Goal: Task Accomplishment & Management: Complete application form

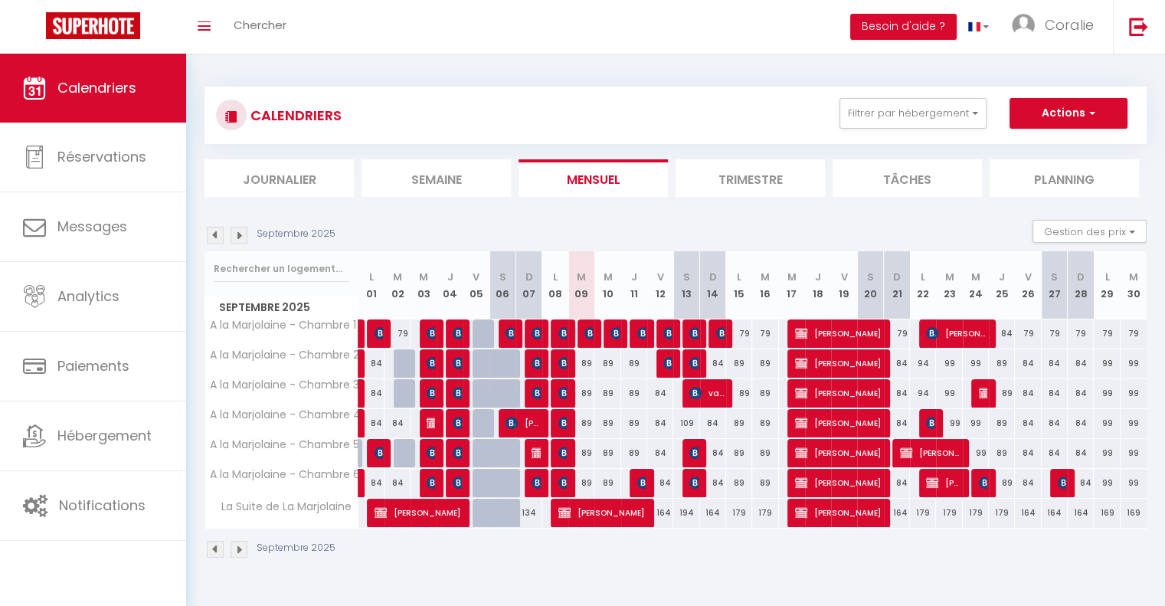
click at [589, 362] on div "89" at bounding box center [581, 363] width 26 height 28
type input "89"
type input "[DATE] Septembre 2025"
type input "Mer 10 Septembre 2025"
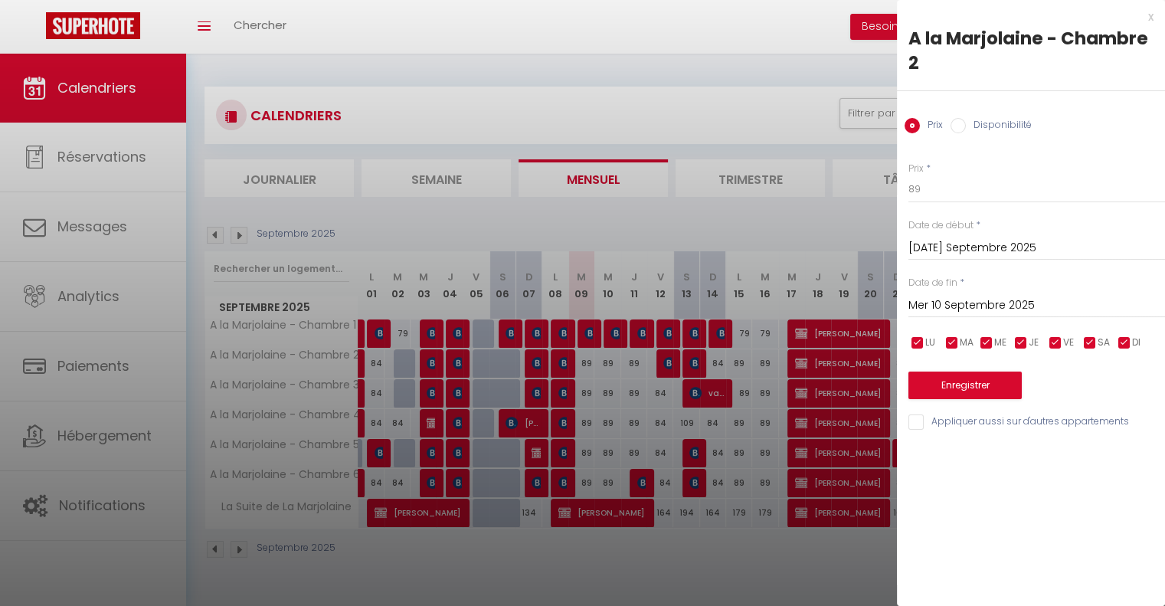
click at [567, 258] on div at bounding box center [582, 303] width 1165 height 606
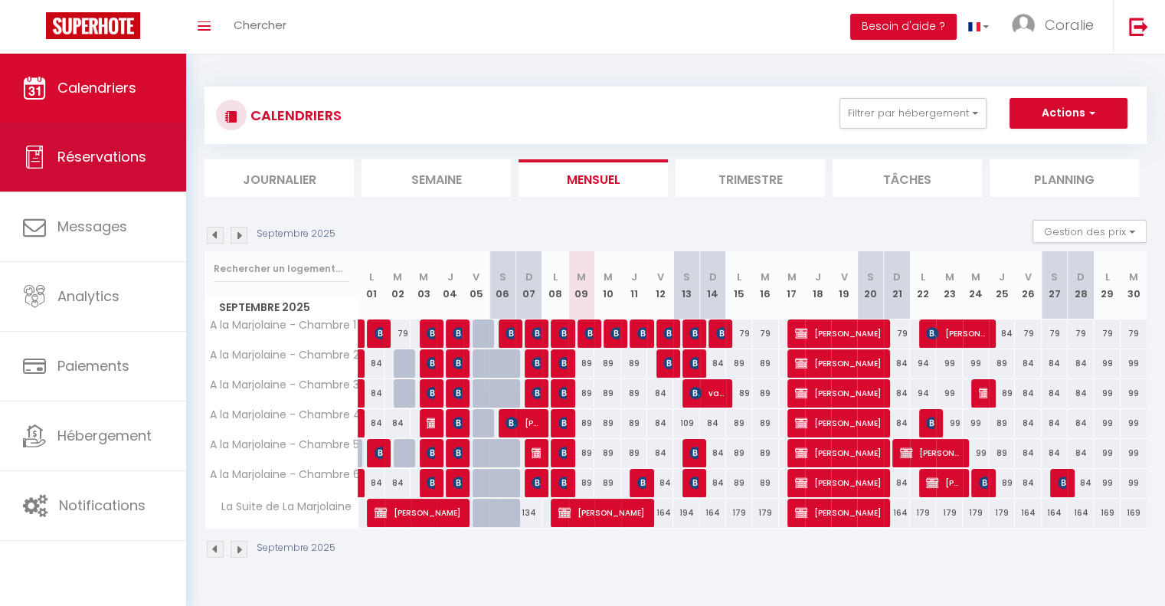
click at [101, 171] on link "Réservations" at bounding box center [93, 157] width 186 height 69
select select "not_cancelled"
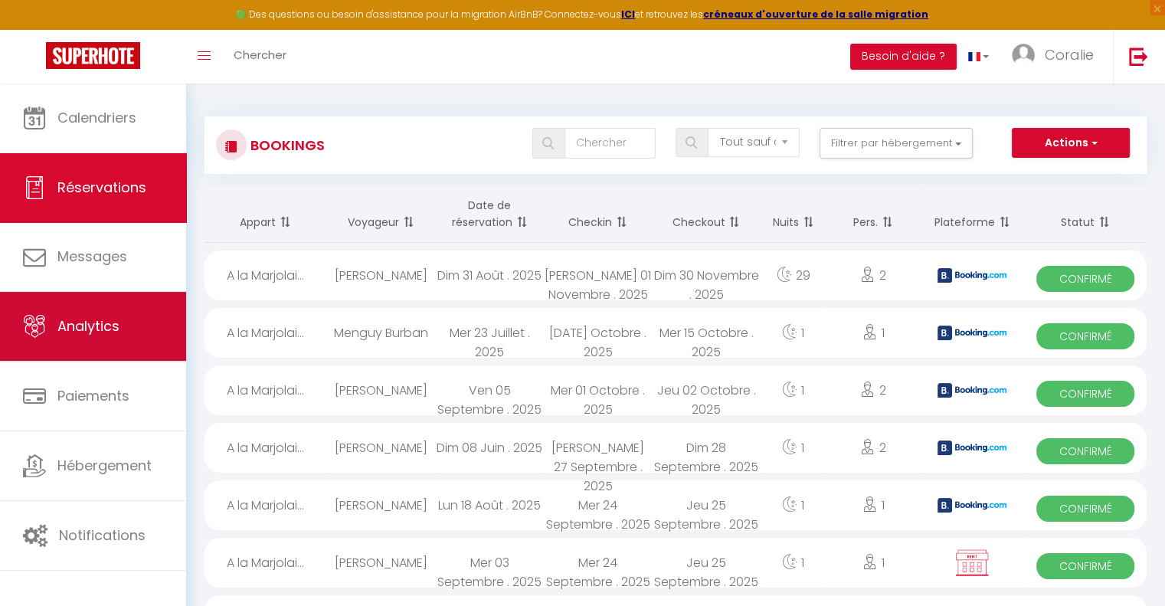
scroll to position [77, 0]
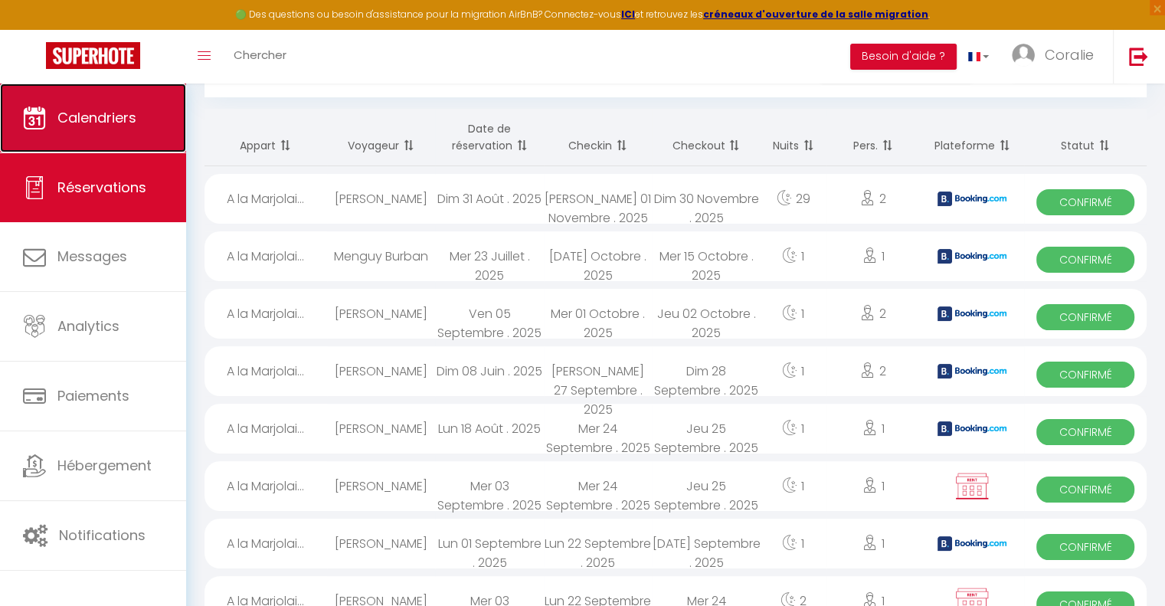
click at [147, 123] on link "Calendriers" at bounding box center [93, 117] width 186 height 69
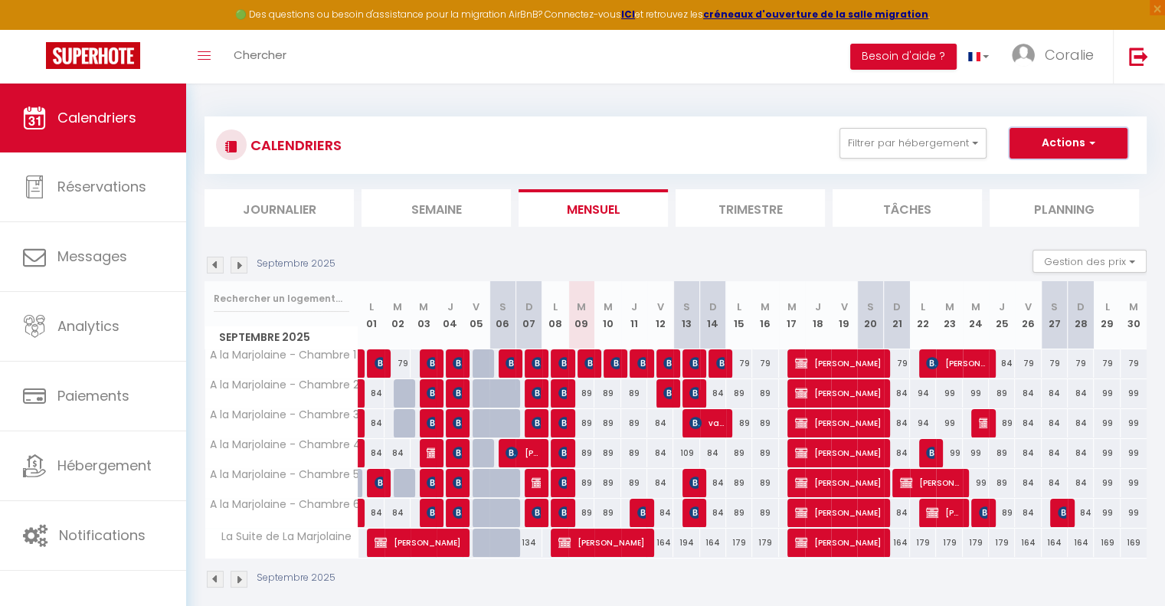
click at [1054, 137] on button "Actions" at bounding box center [1069, 143] width 118 height 31
click at [1057, 168] on link "Nouvelle réservation" at bounding box center [1052, 178] width 133 height 23
select select
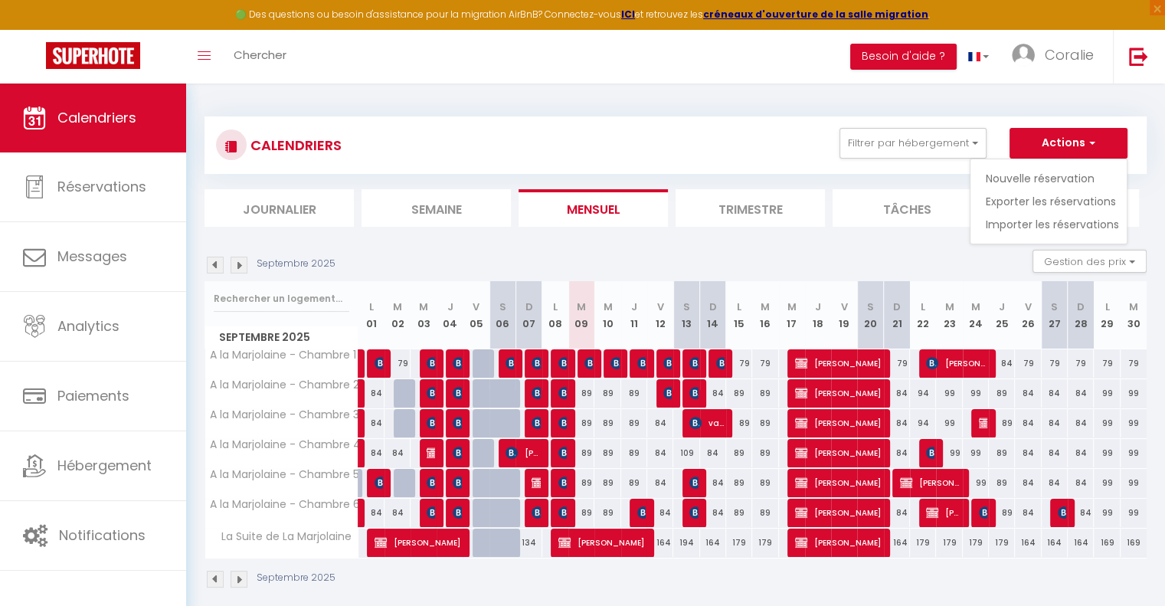
select select
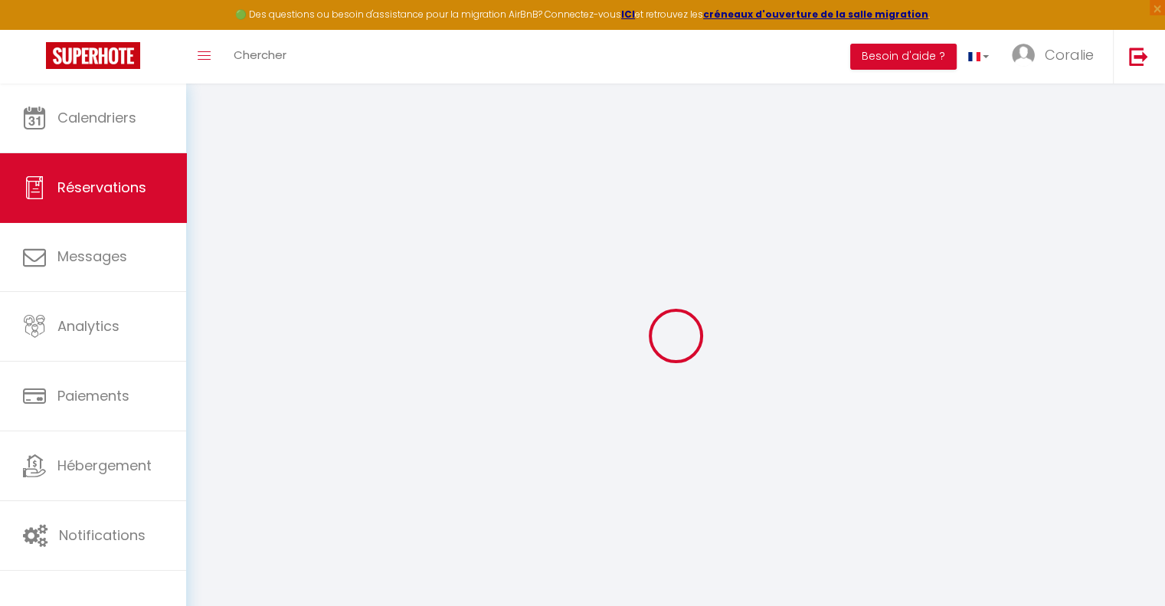
select select
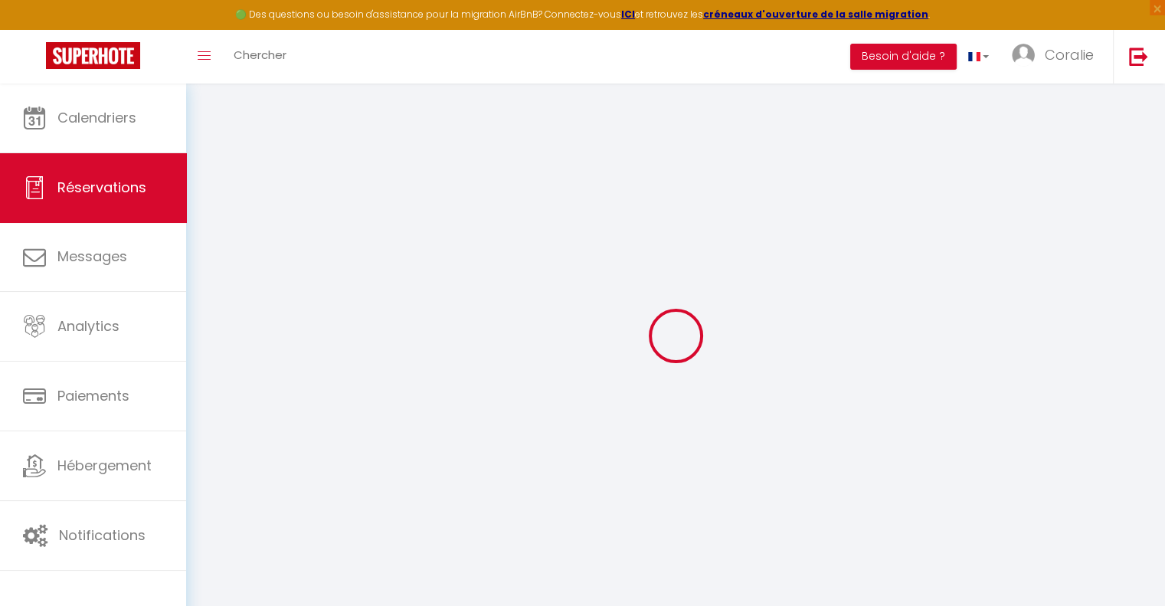
select select
checkbox input "false"
select select
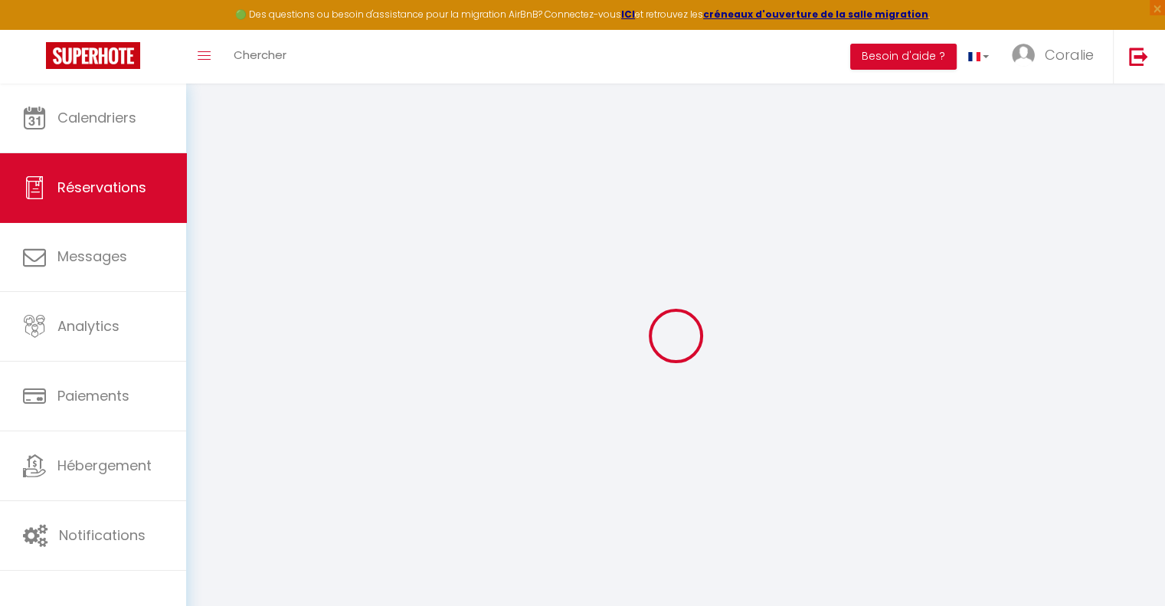
select select
checkbox input "false"
select select
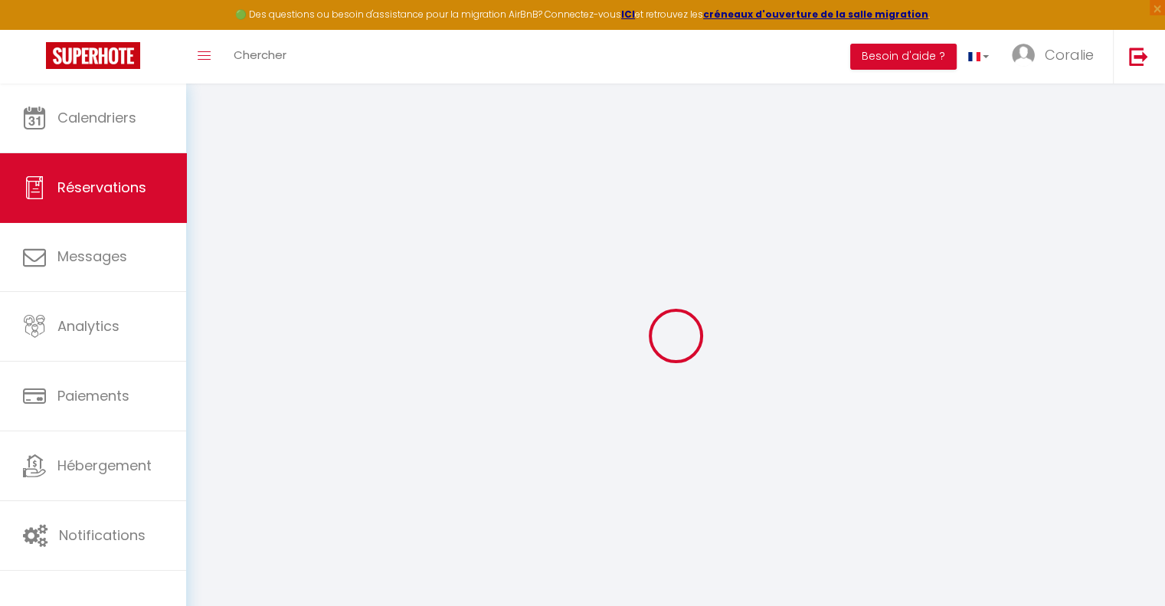
select select
checkbox input "false"
select select
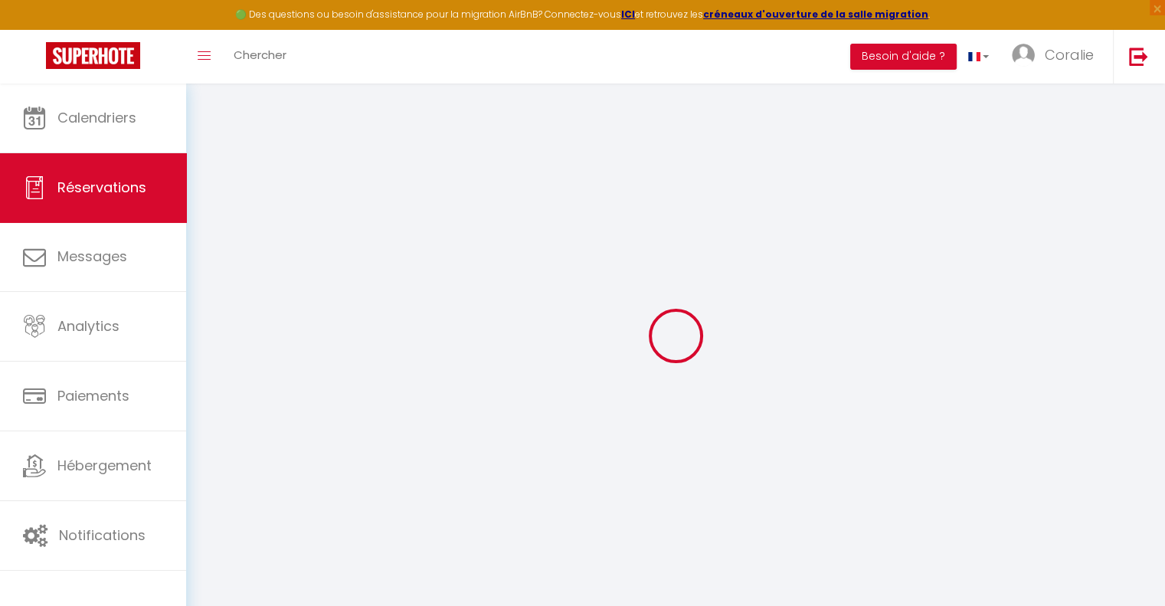
select select
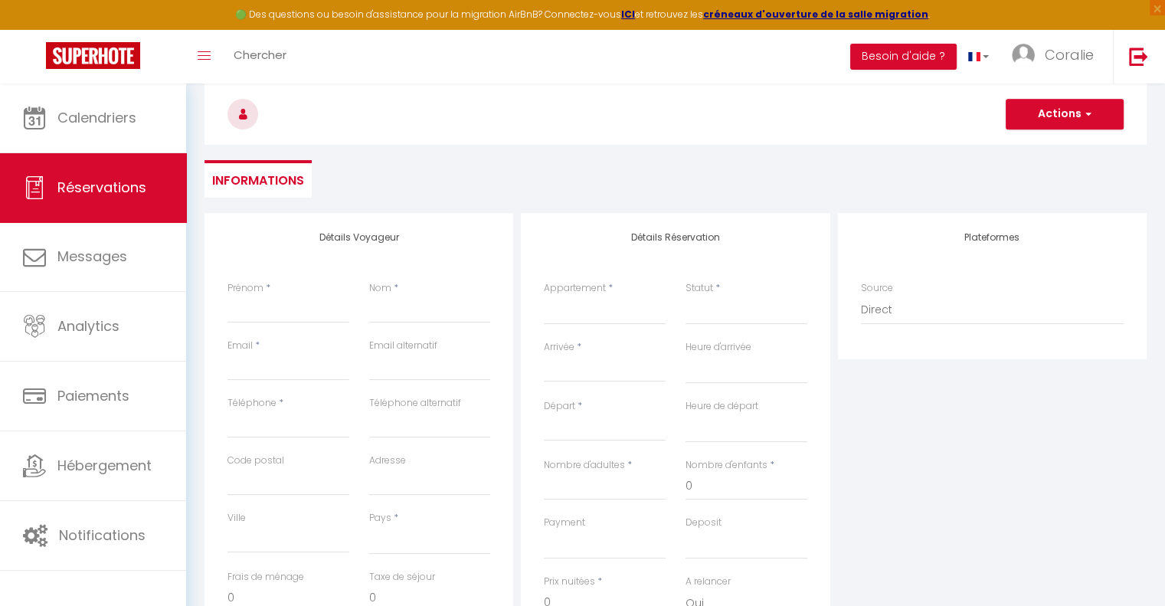
scroll to position [153, 0]
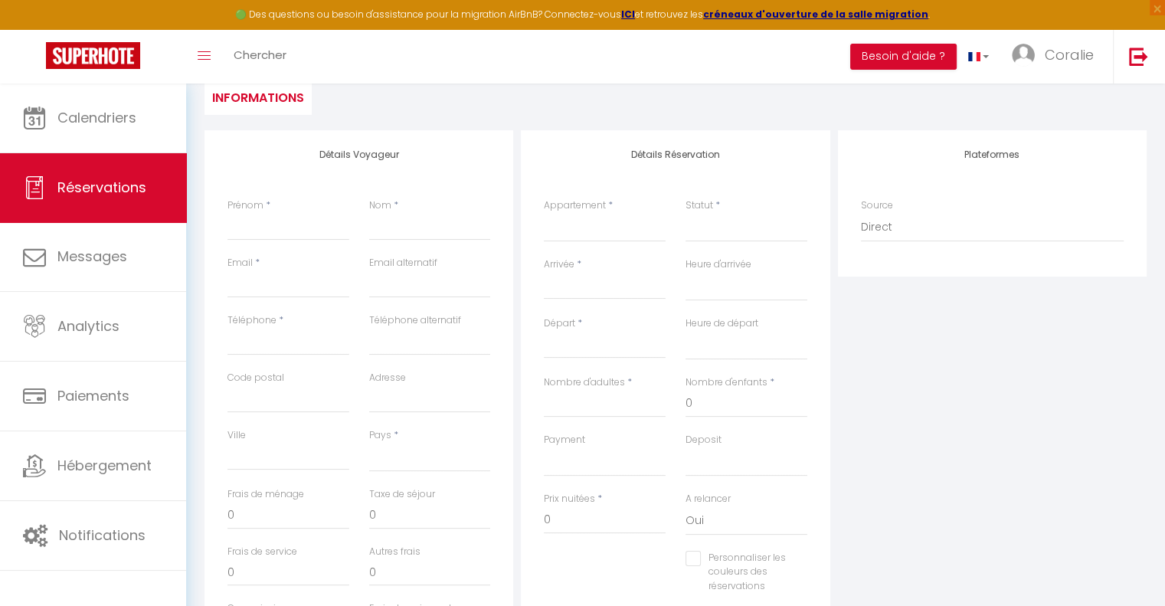
click at [581, 277] on input "Arrivée" at bounding box center [605, 287] width 122 height 20
click at [638, 405] on span "9" at bounding box center [626, 405] width 33 height 31
select select
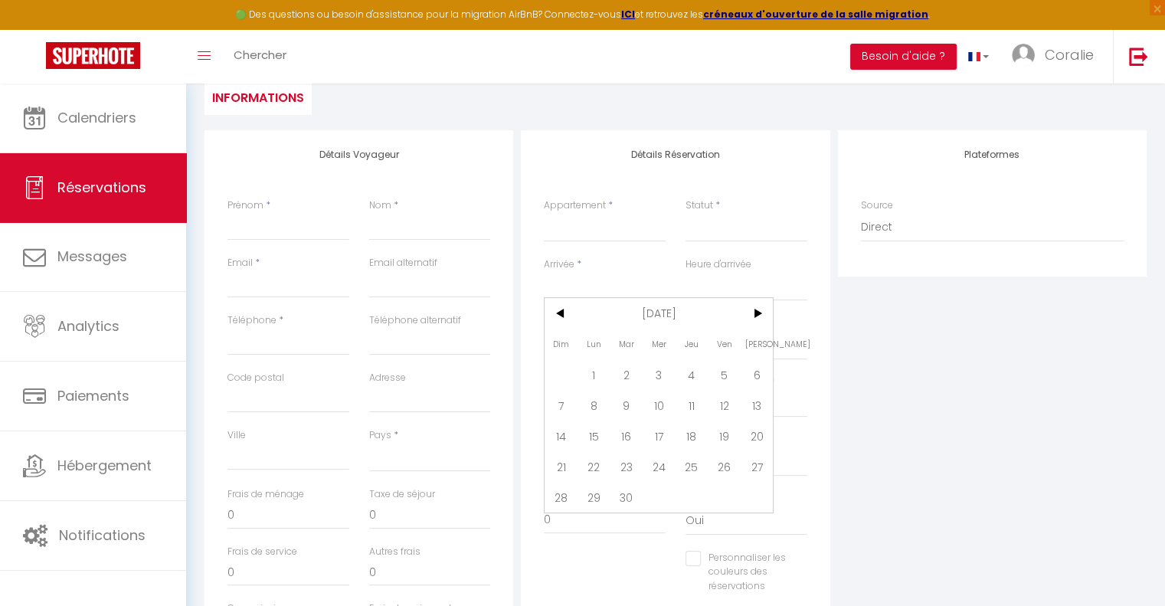
type input "[DATE] Septembre 2025"
select select
type input "Mer 10 Septembre 2025"
select select
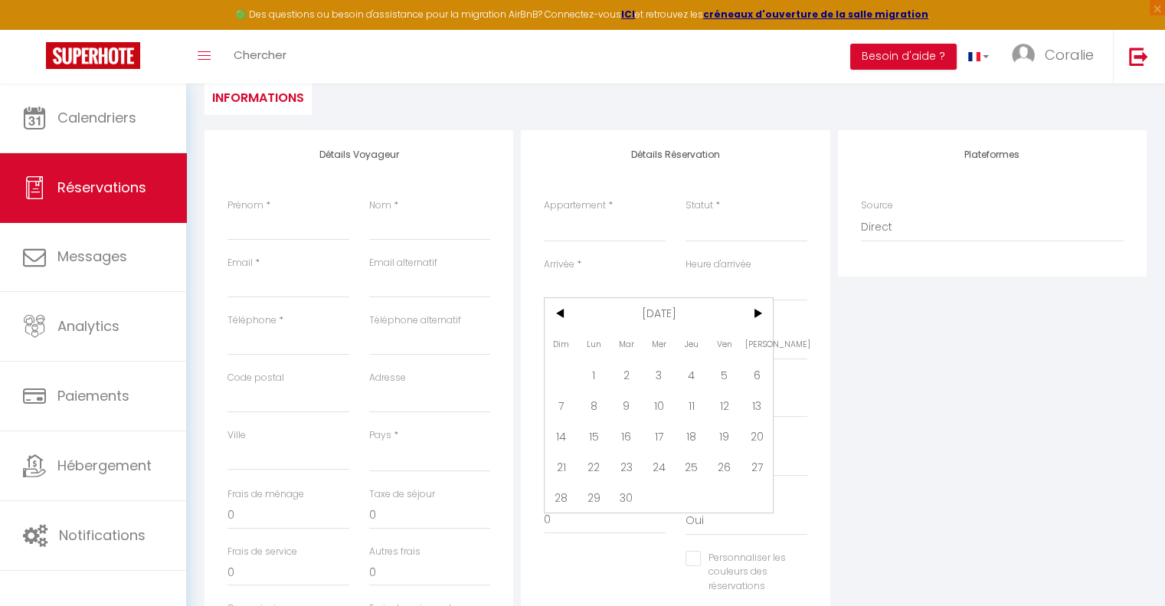
select select
checkbox input "false"
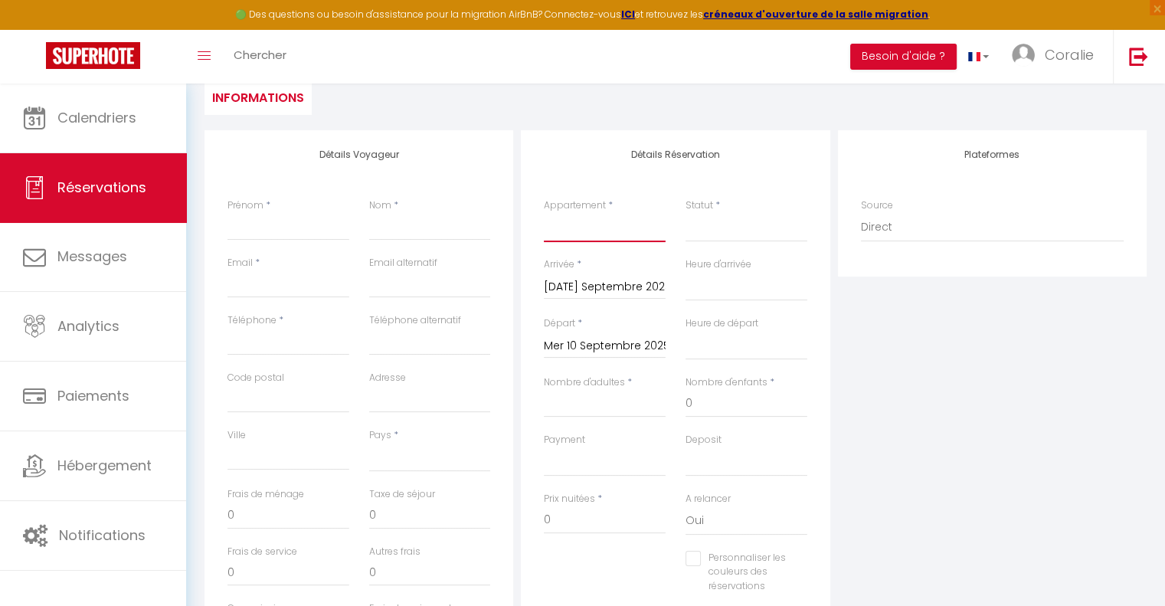
click at [594, 233] on select "A la Marjolaine - Chambre 1 A la Marjolaine - Chambre 2 A la Marjolaine - Chamb…" at bounding box center [605, 227] width 122 height 29
select select "66844"
click at [544, 213] on select "A la Marjolaine - Chambre 1 A la Marjolaine - Chambre 2 A la Marjolaine - Chamb…" at bounding box center [605, 227] width 122 height 29
select select
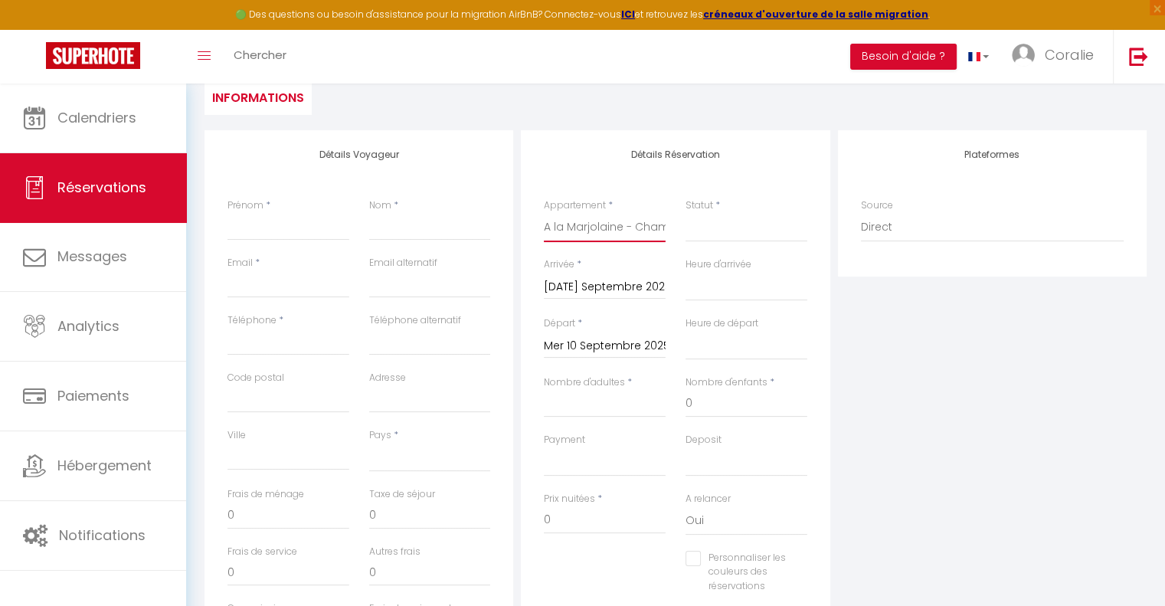
select select
checkbox input "false"
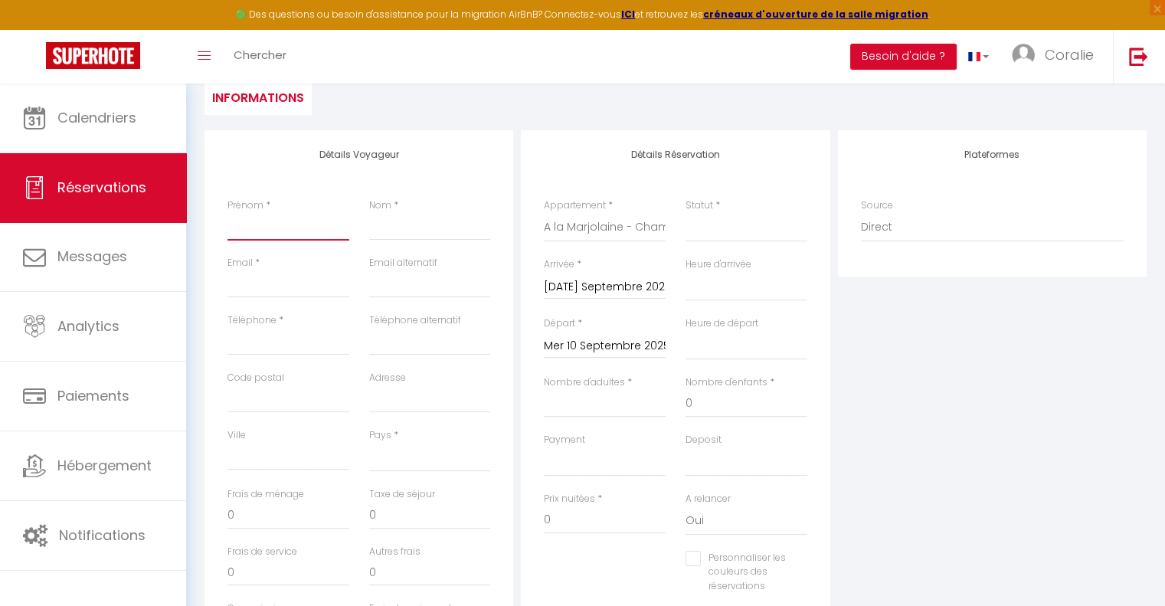
click at [329, 228] on input "Prénom" at bounding box center [289, 227] width 122 height 28
select select
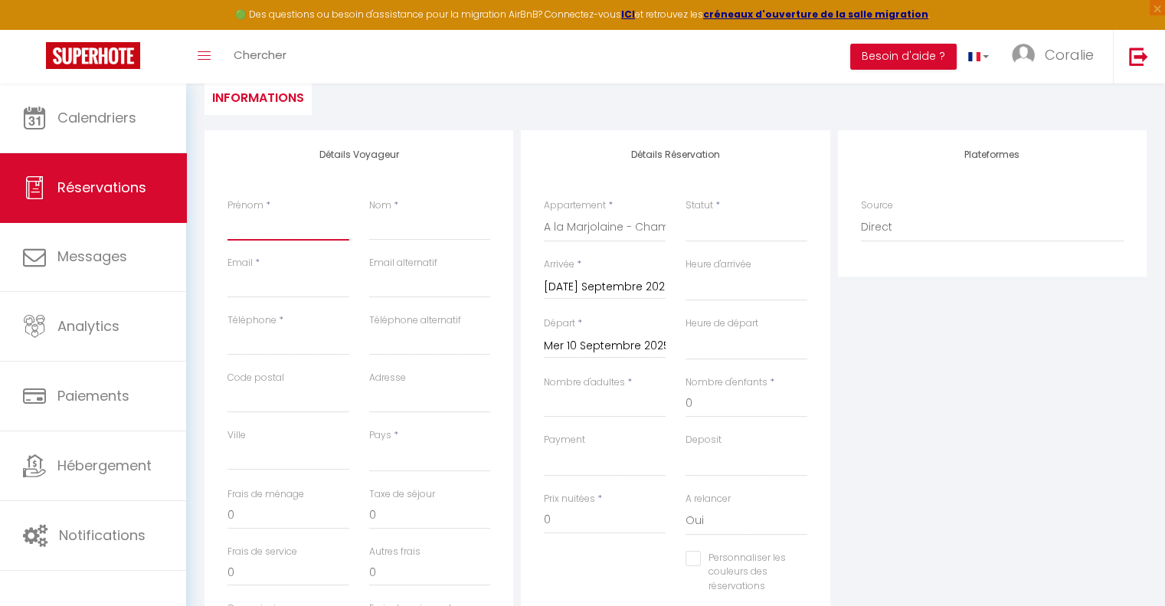
select select
checkbox input "false"
type input "c"
select select
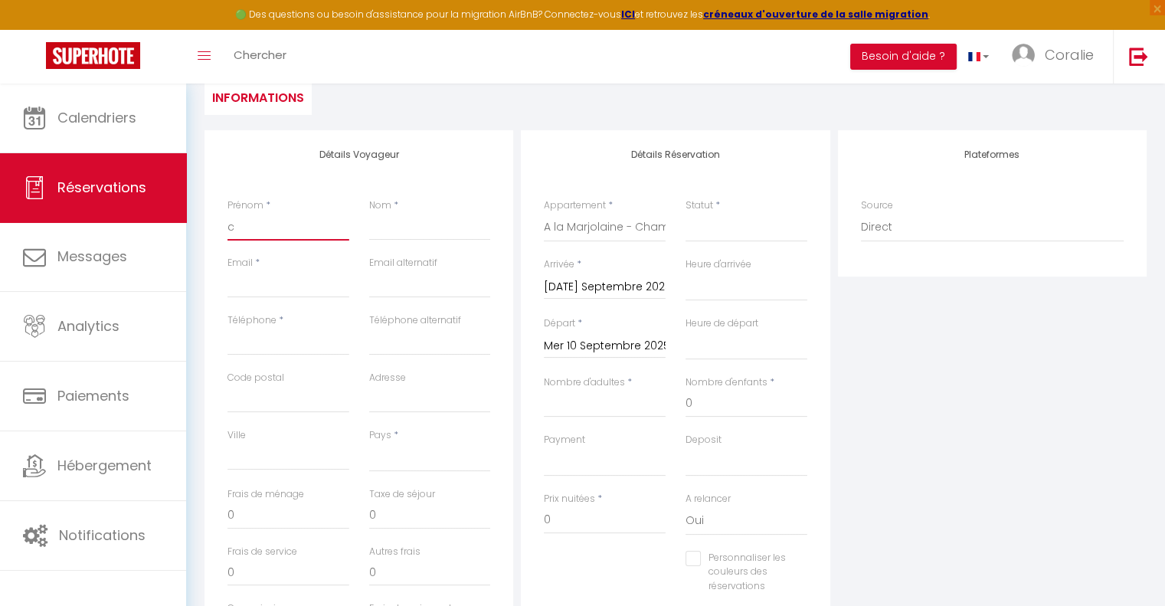
select select
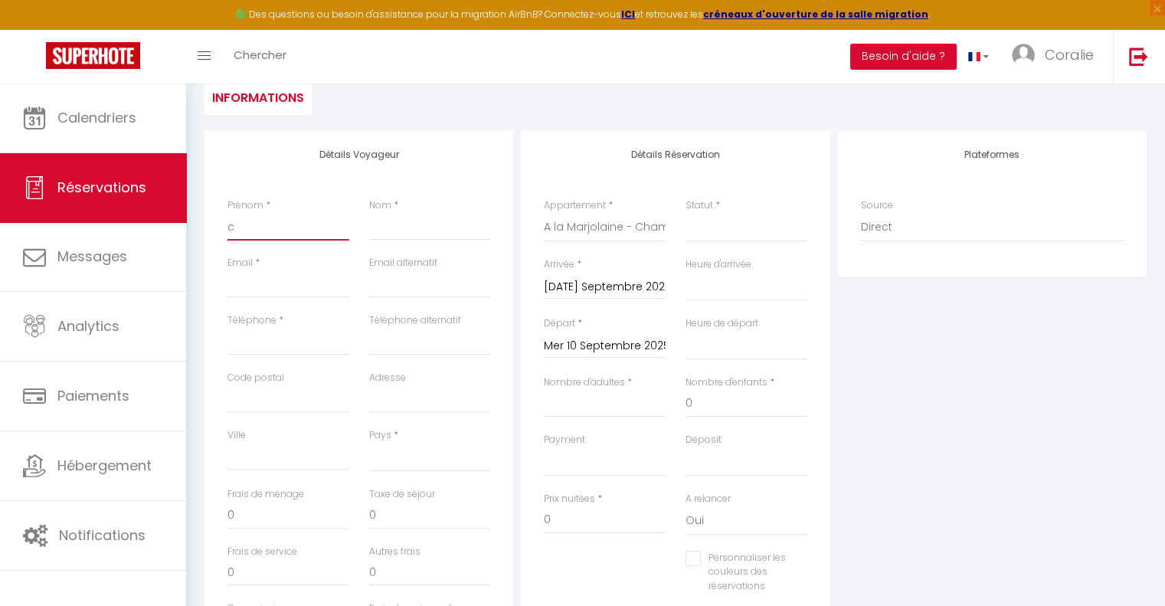
checkbox input "false"
type input "co"
select select
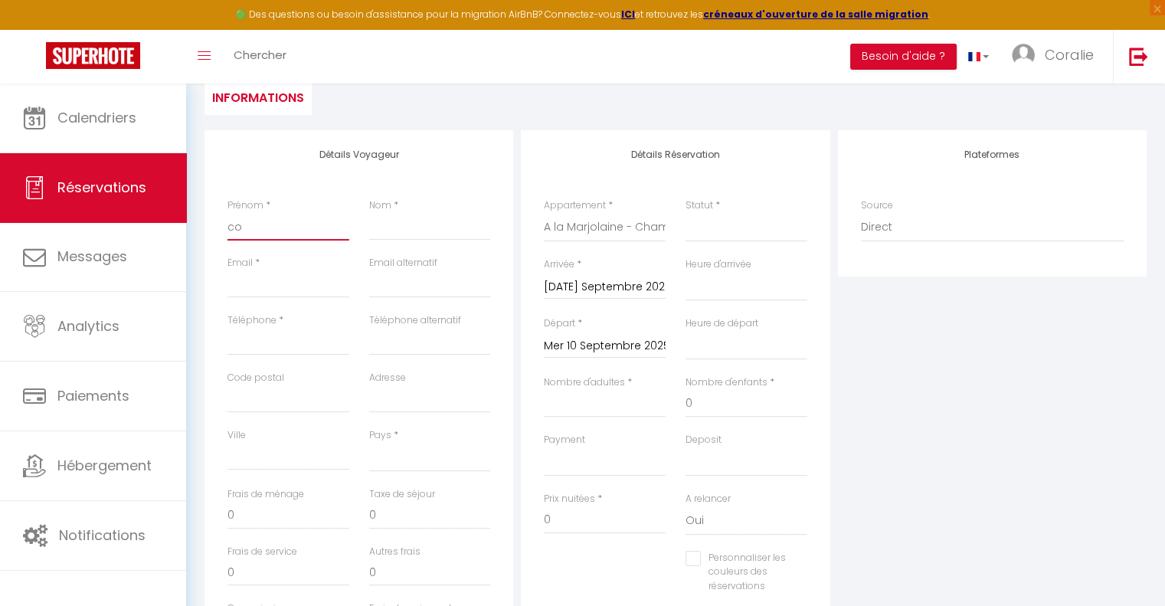
select select
checkbox input "false"
type input "coo"
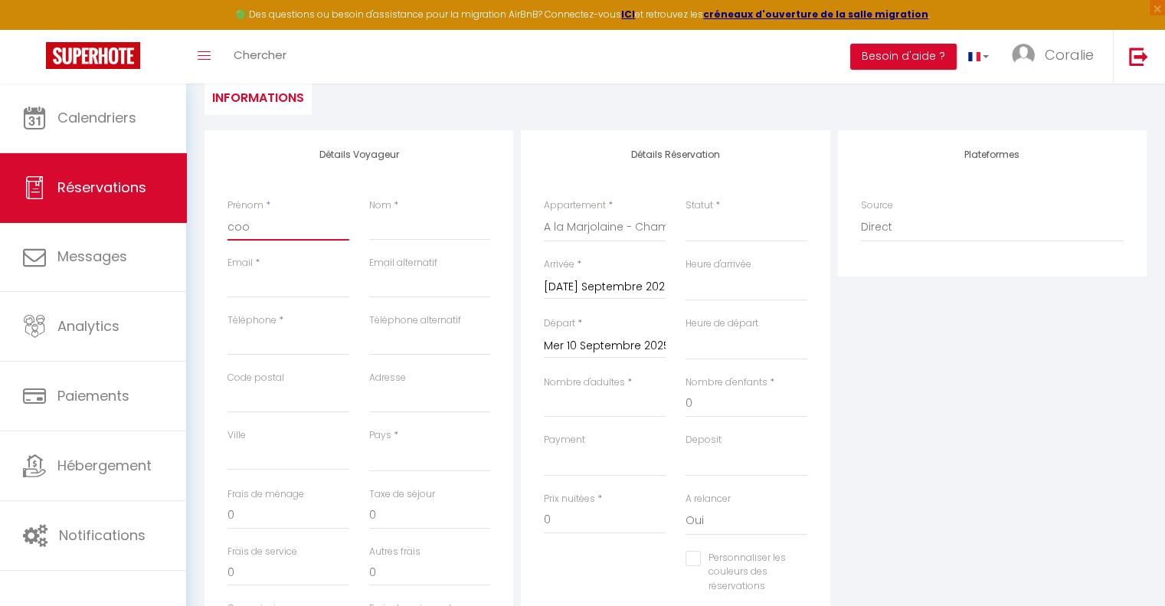
select select
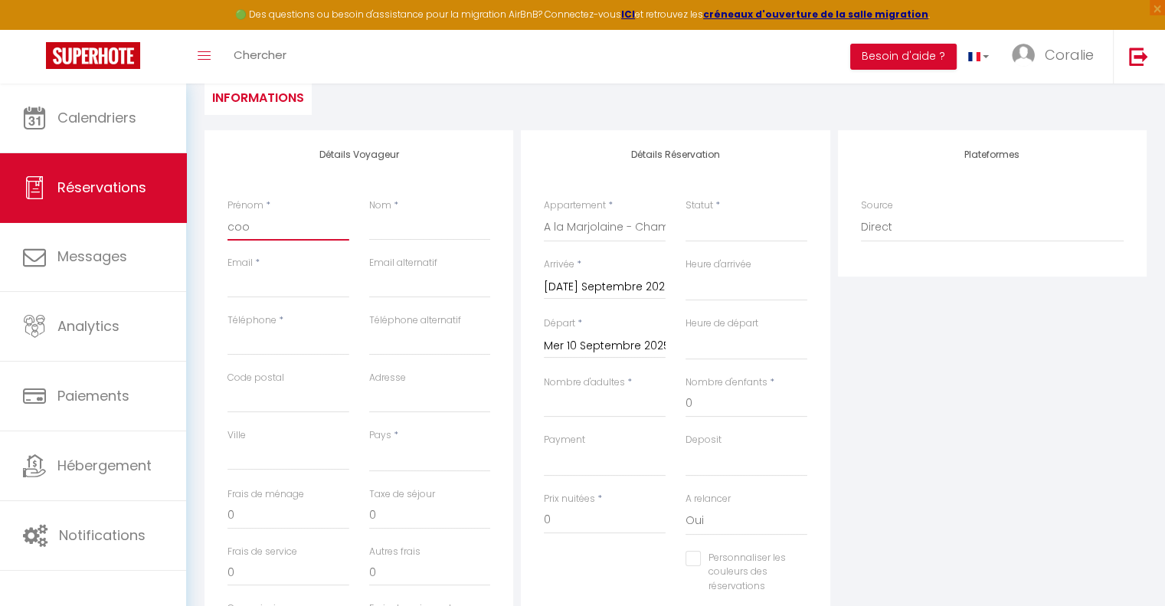
select select
checkbox input "false"
type input "cool"
select select
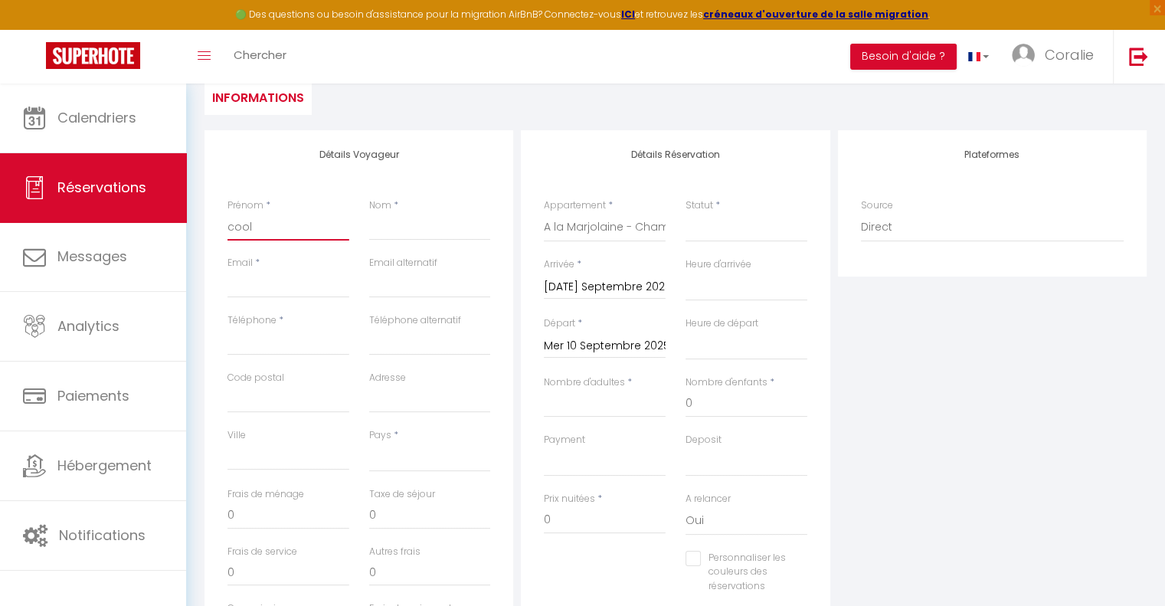
select select
checkbox input "false"
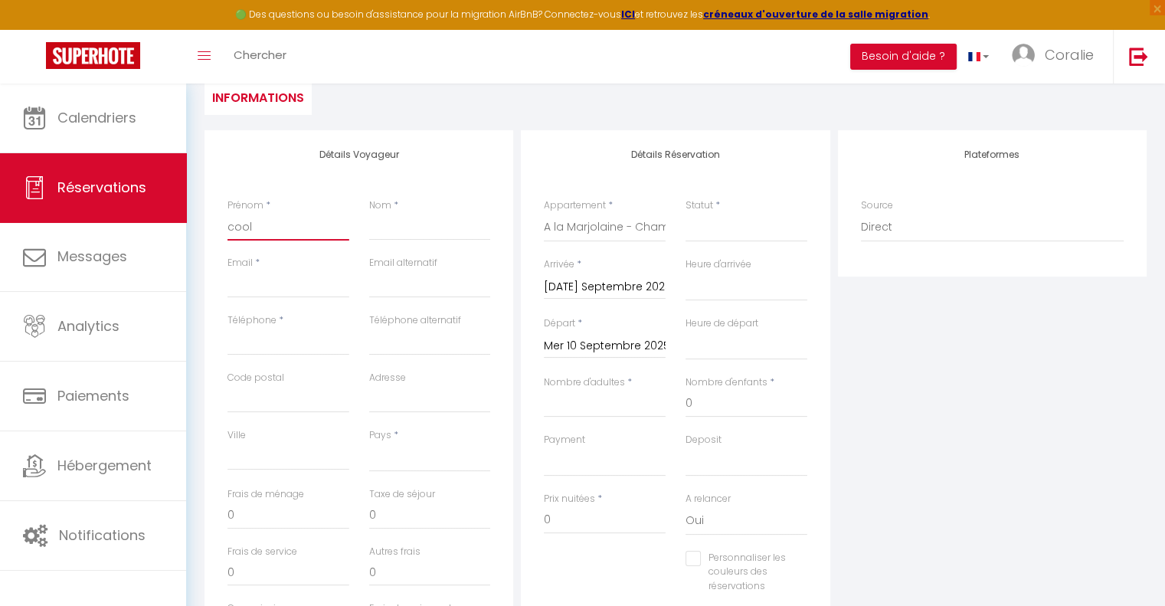
type input "cool"
select select
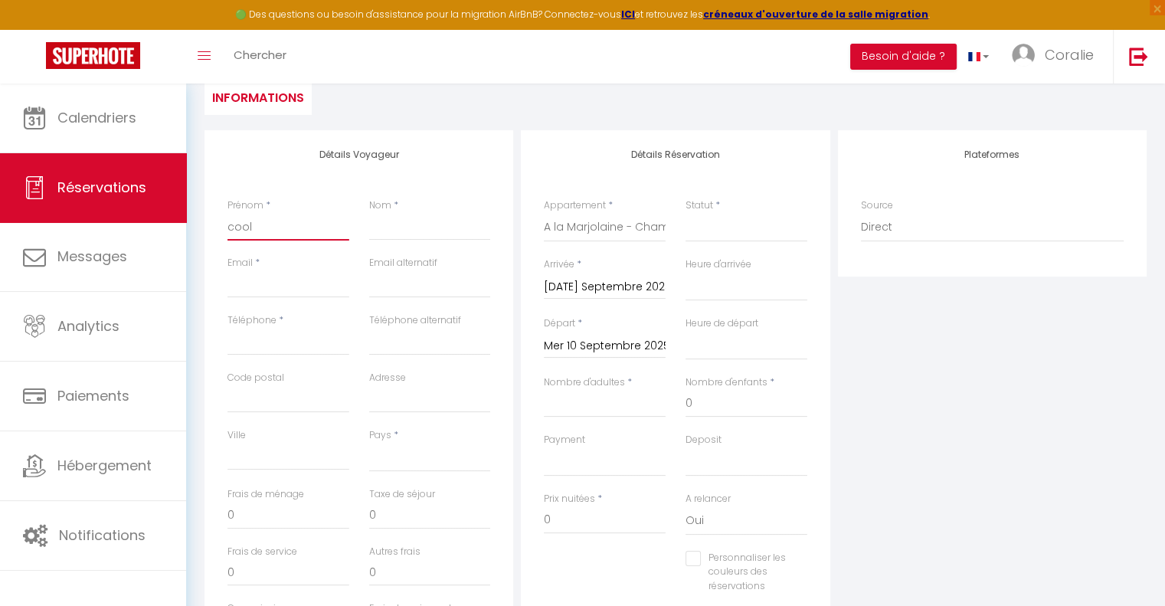
select select
checkbox input "false"
type input "cool r"
select select
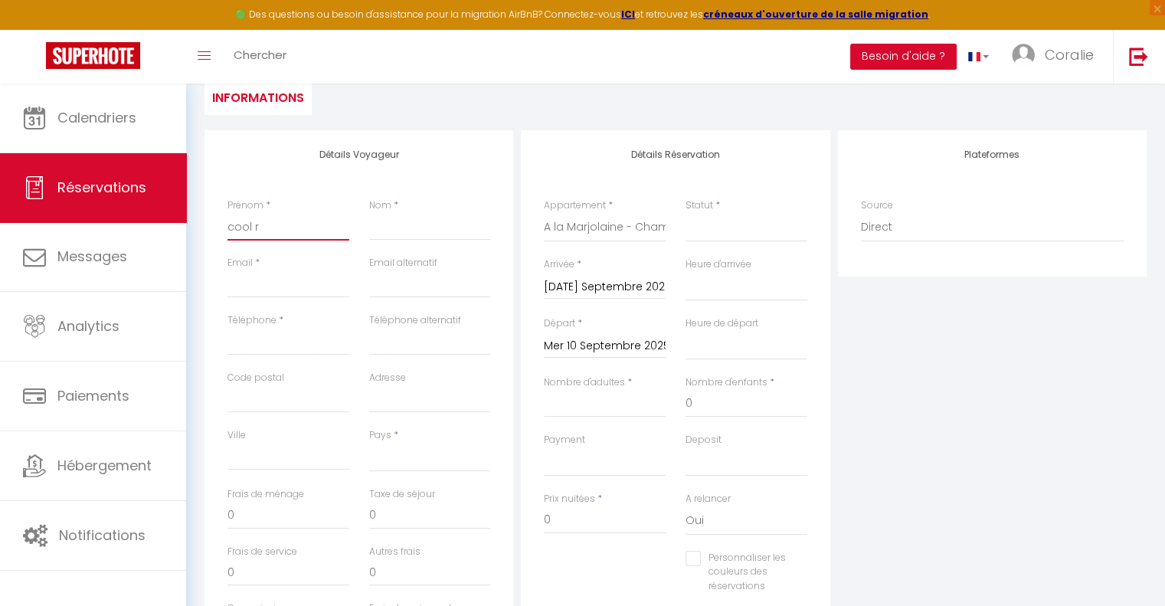
select select
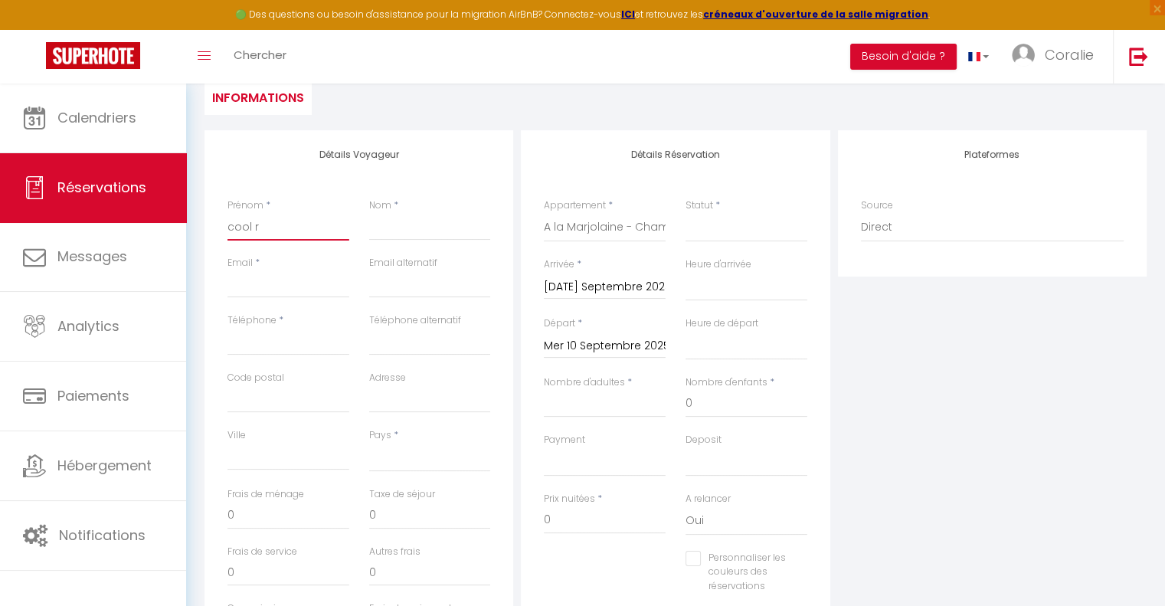
checkbox input "false"
type input "cool ra"
select select
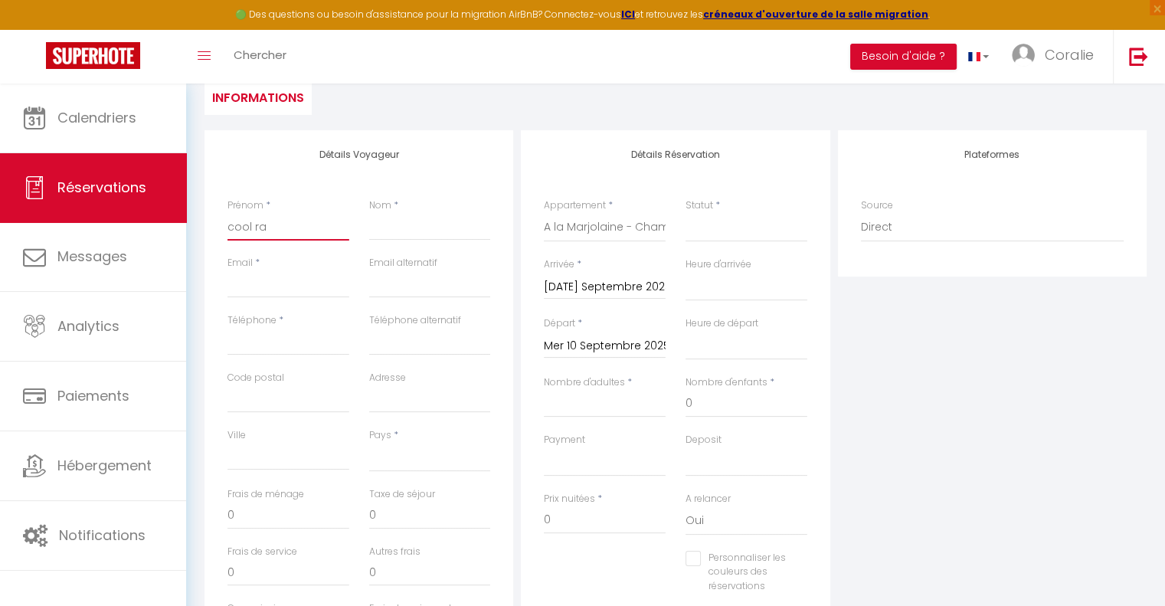
select select
checkbox input "false"
type input "cool [PERSON_NAME]"
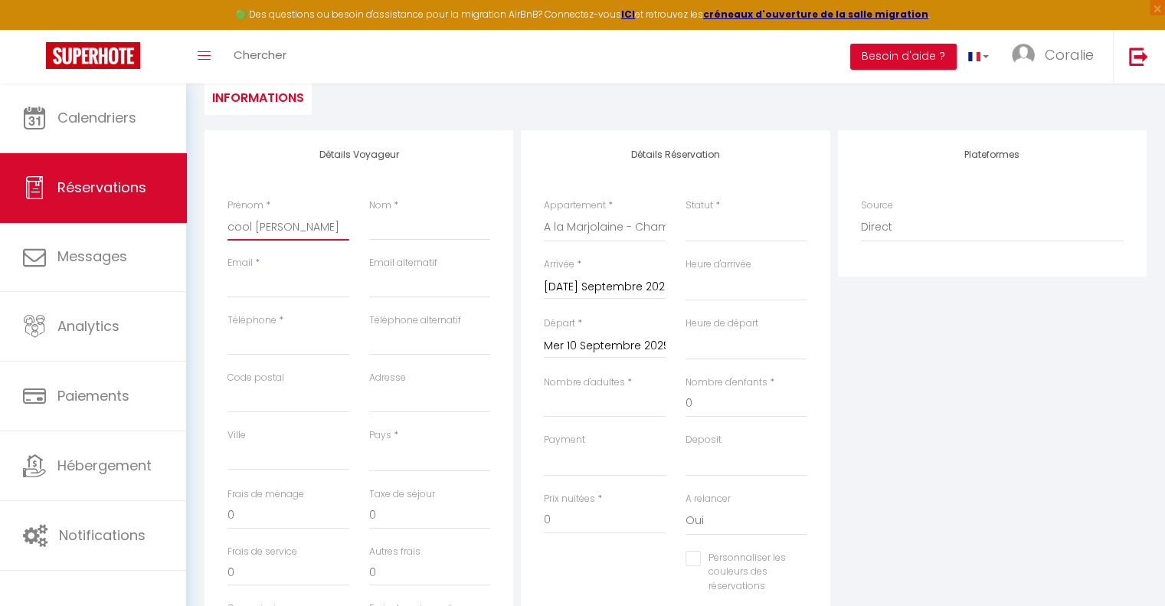
select select
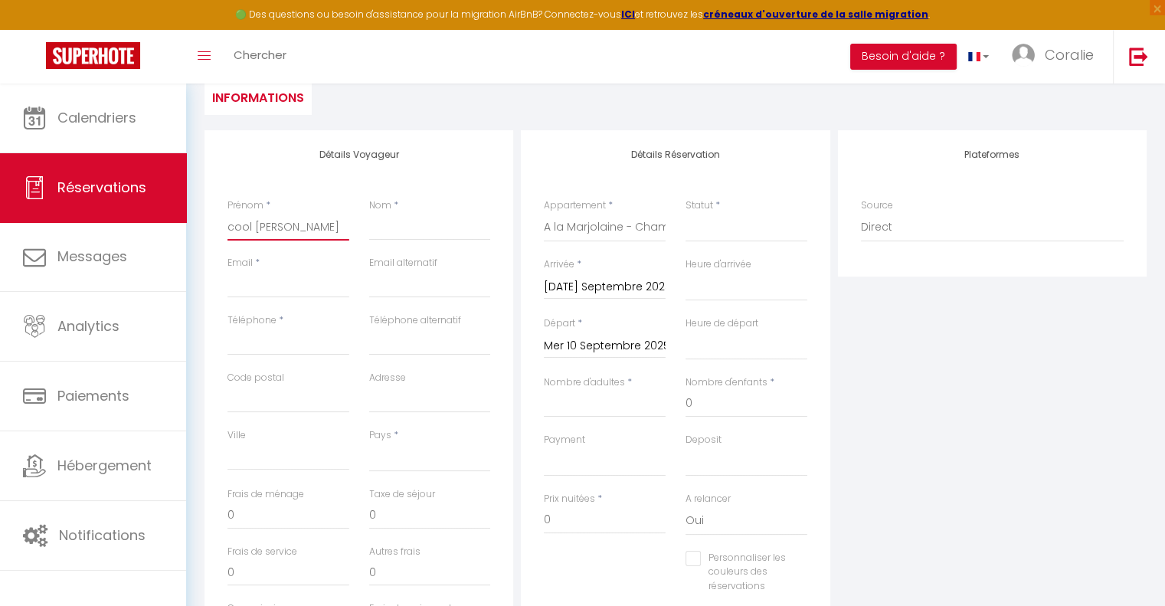
select select
checkbox input "false"
type input "cool raou"
select select
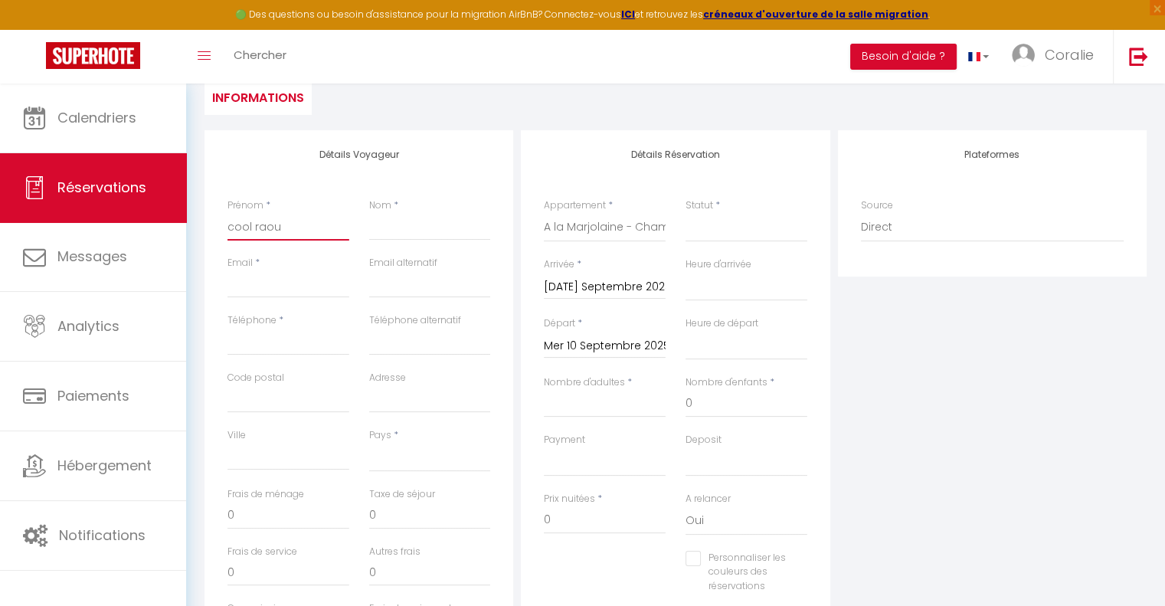
select select
checkbox input "false"
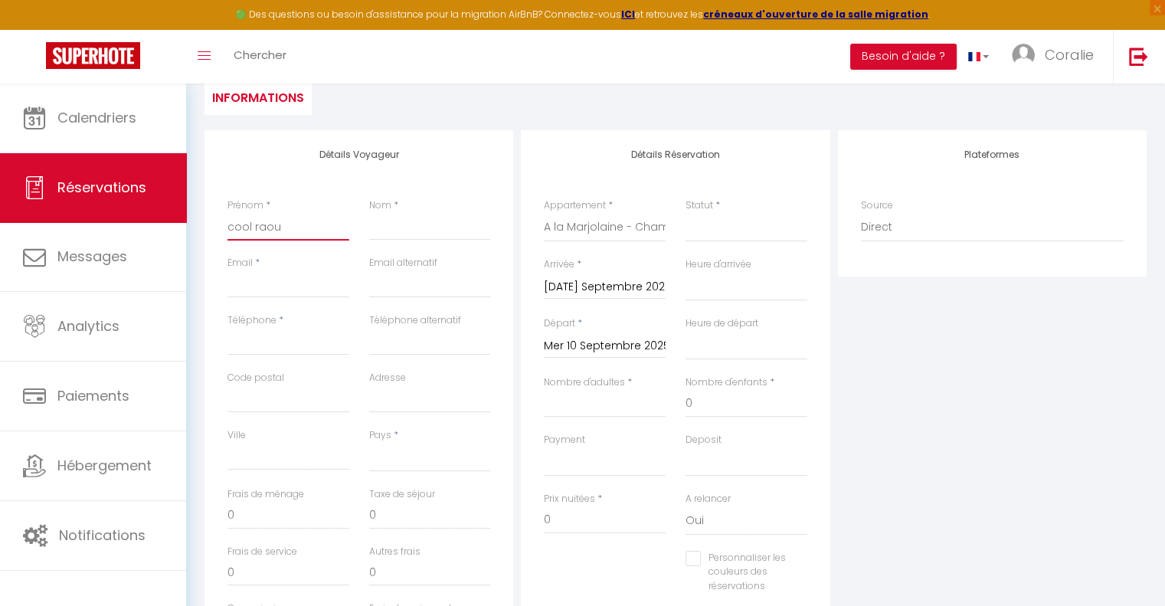
type input "cool [PERSON_NAME]"
select select
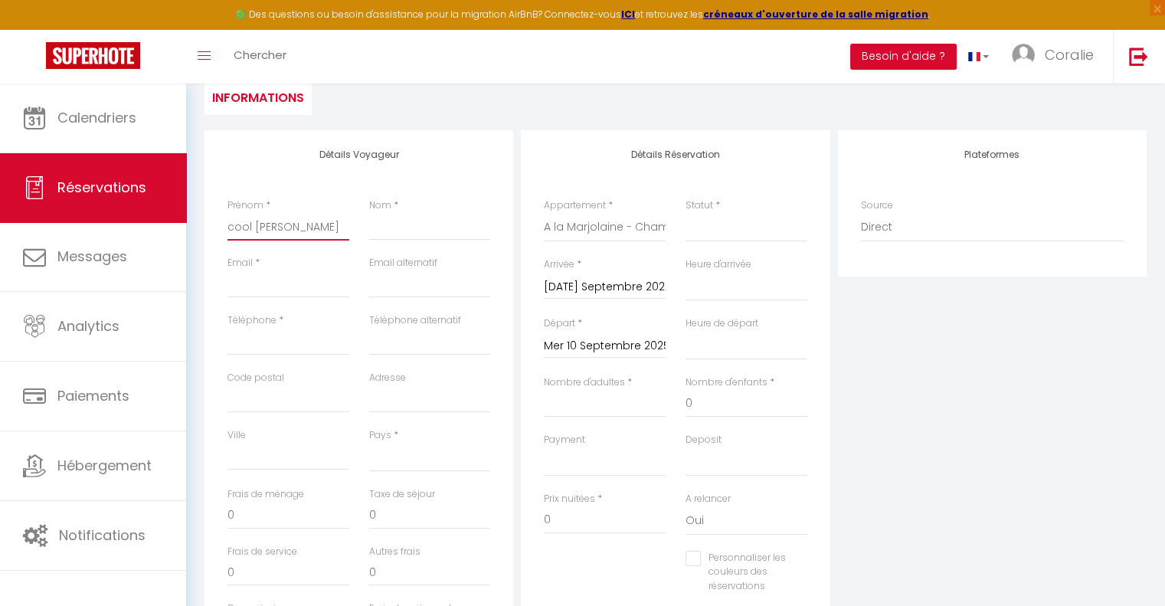
select select
checkbox input "false"
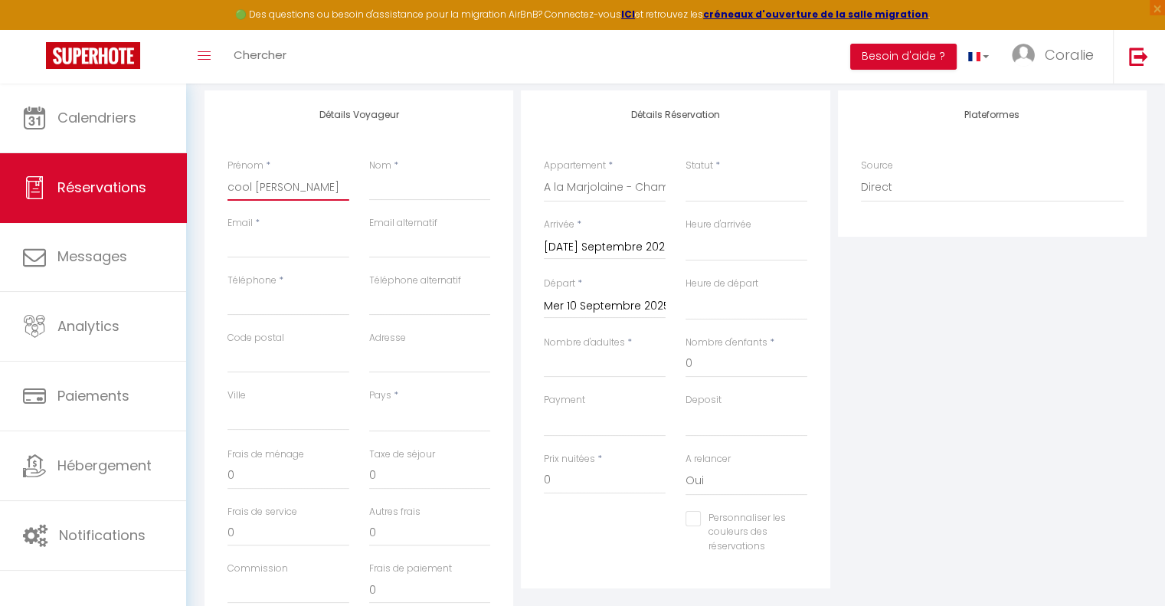
scroll to position [230, 0]
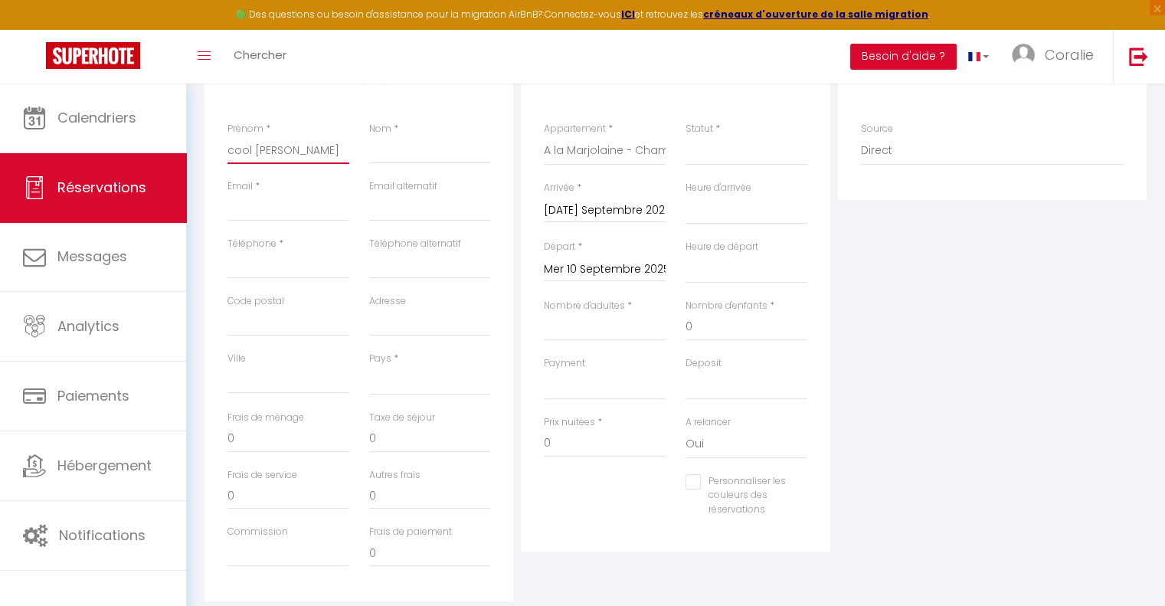
type input "cool [PERSON_NAME]"
click at [276, 213] on input "Email client" at bounding box center [289, 208] width 122 height 28
type input "c"
select select
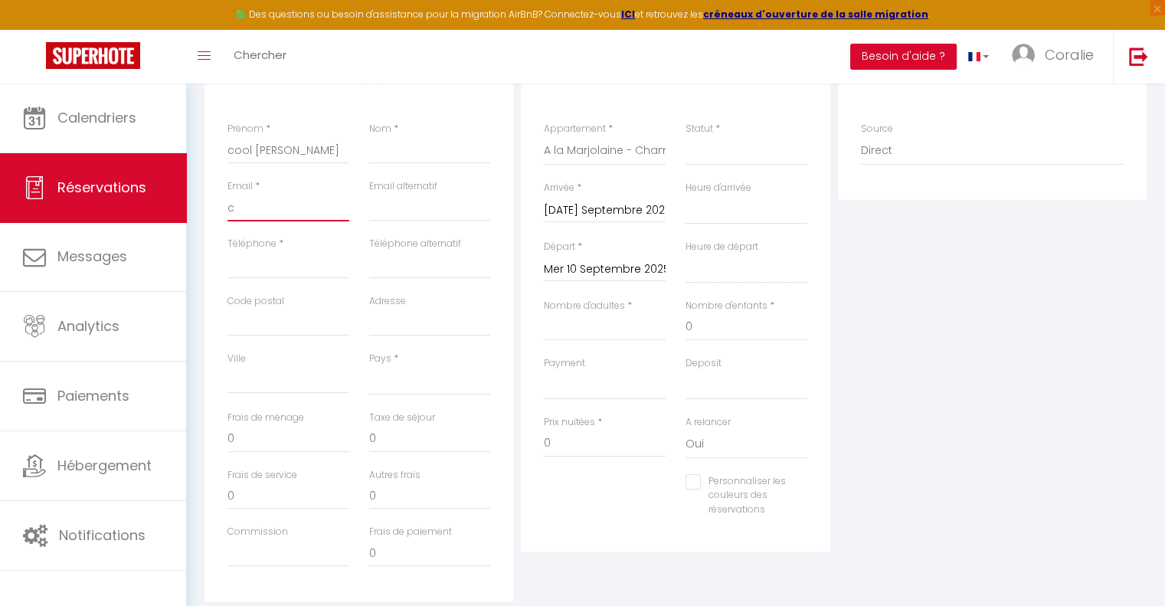
select select
checkbox input "false"
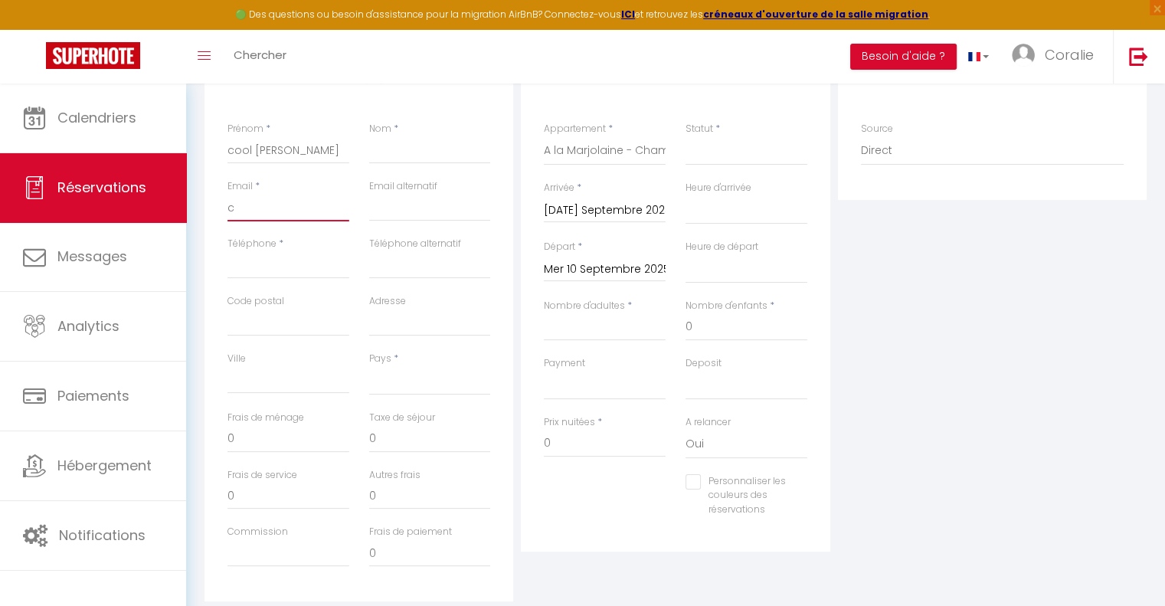
type input "co"
select select
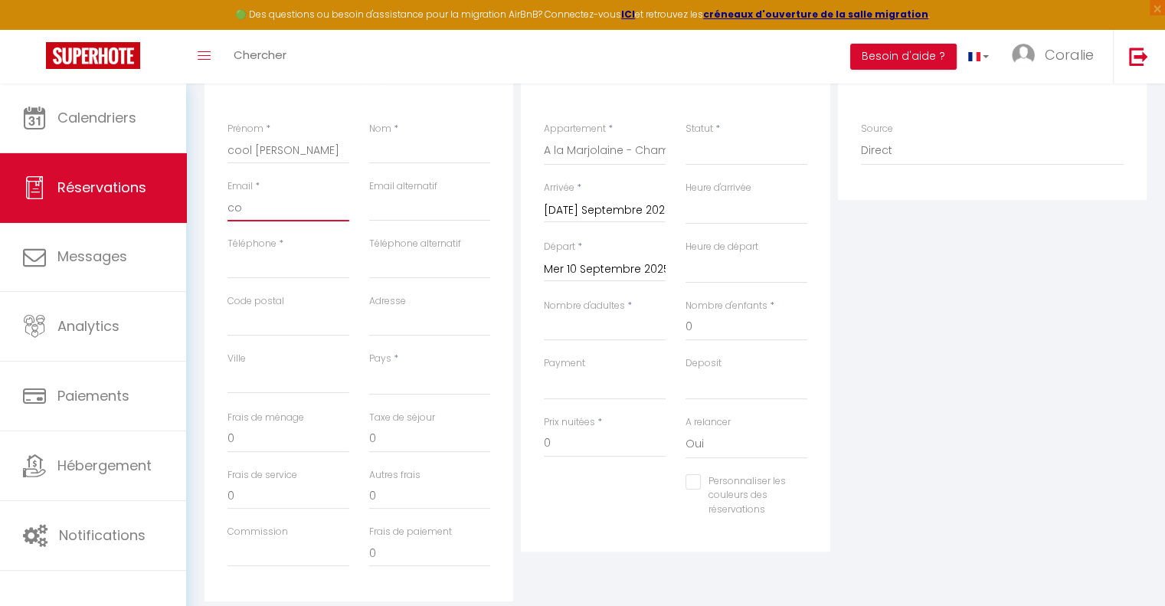
select select
checkbox input "false"
type input "con"
select select
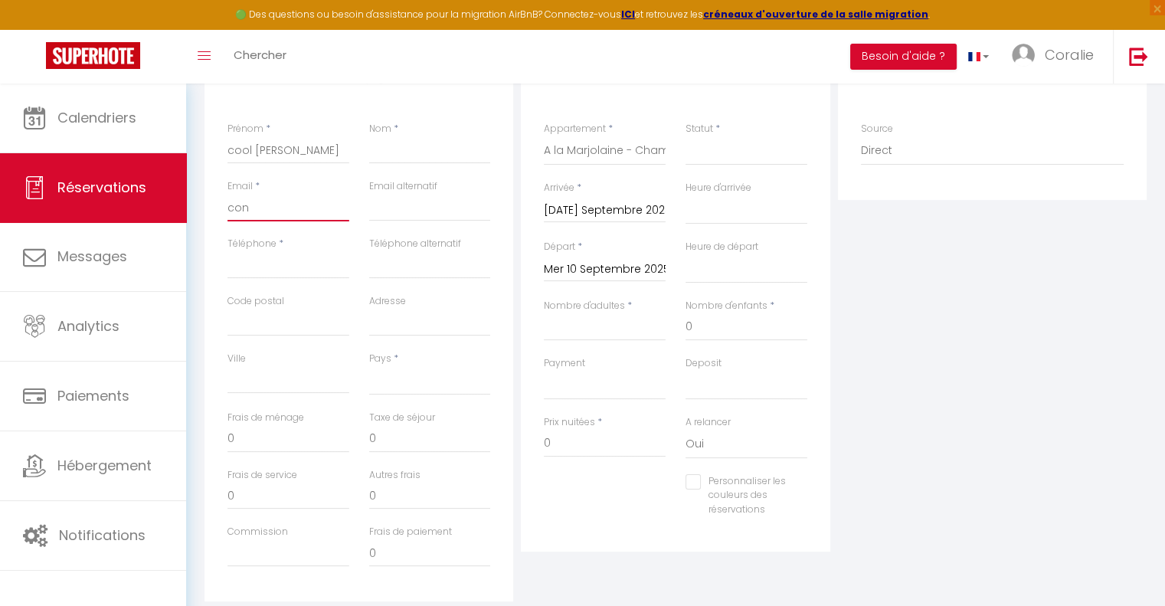
select select
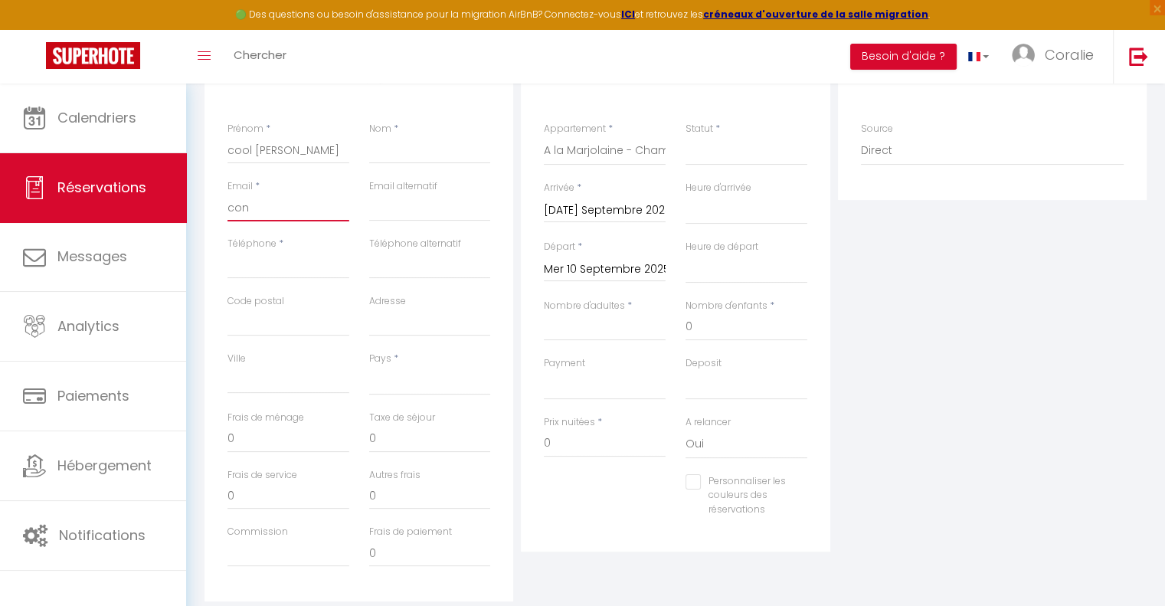
checkbox input "false"
type input "cont"
select select
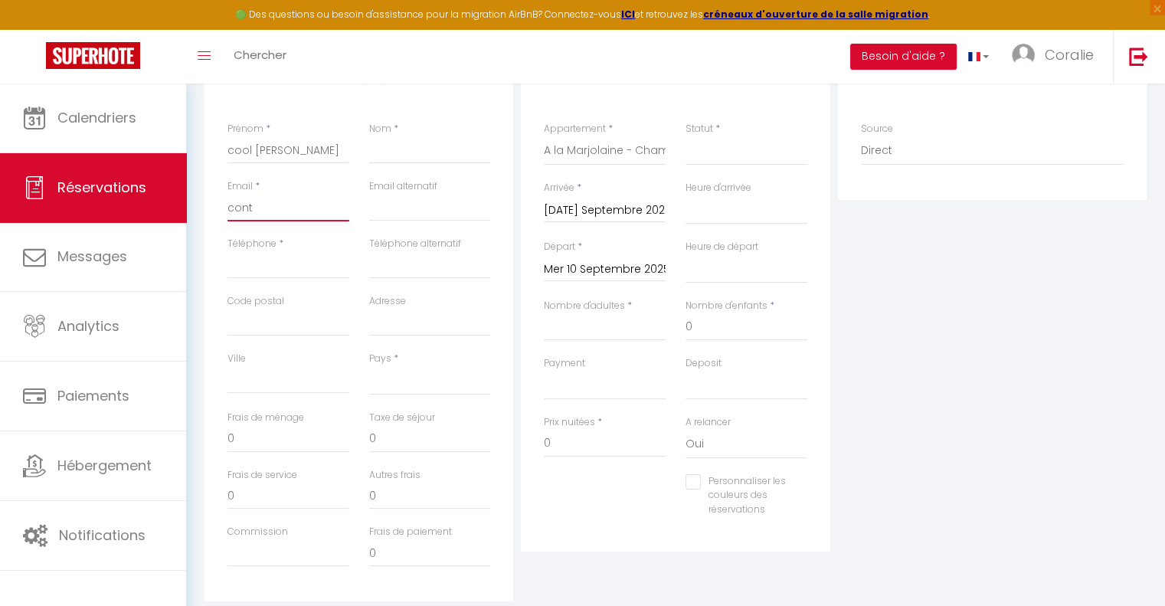
select select
checkbox input "false"
type input "conta"
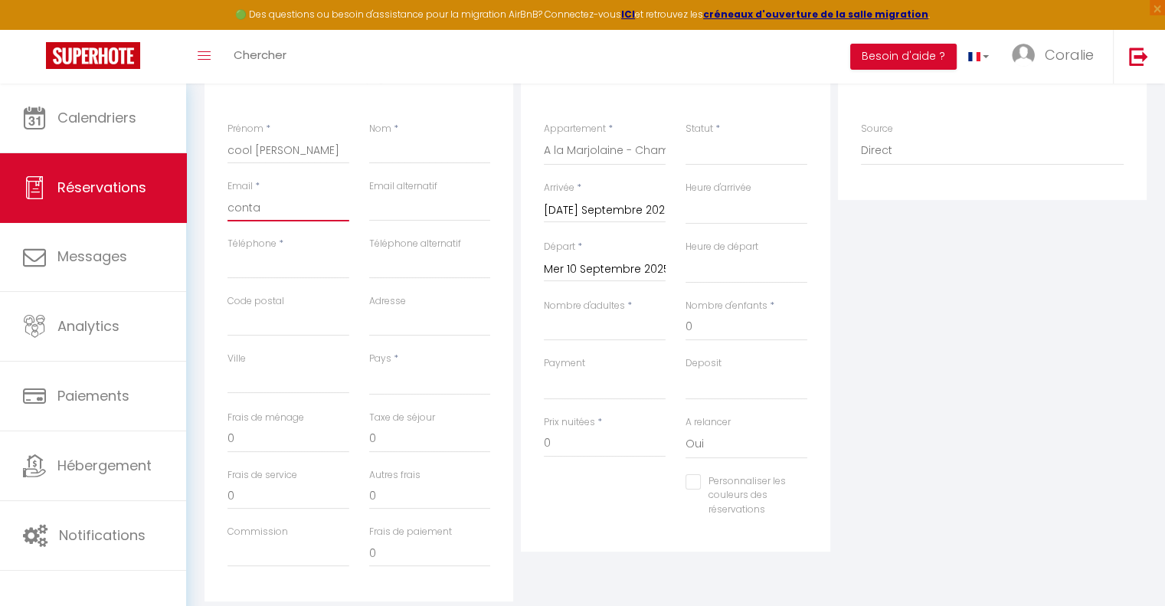
select select
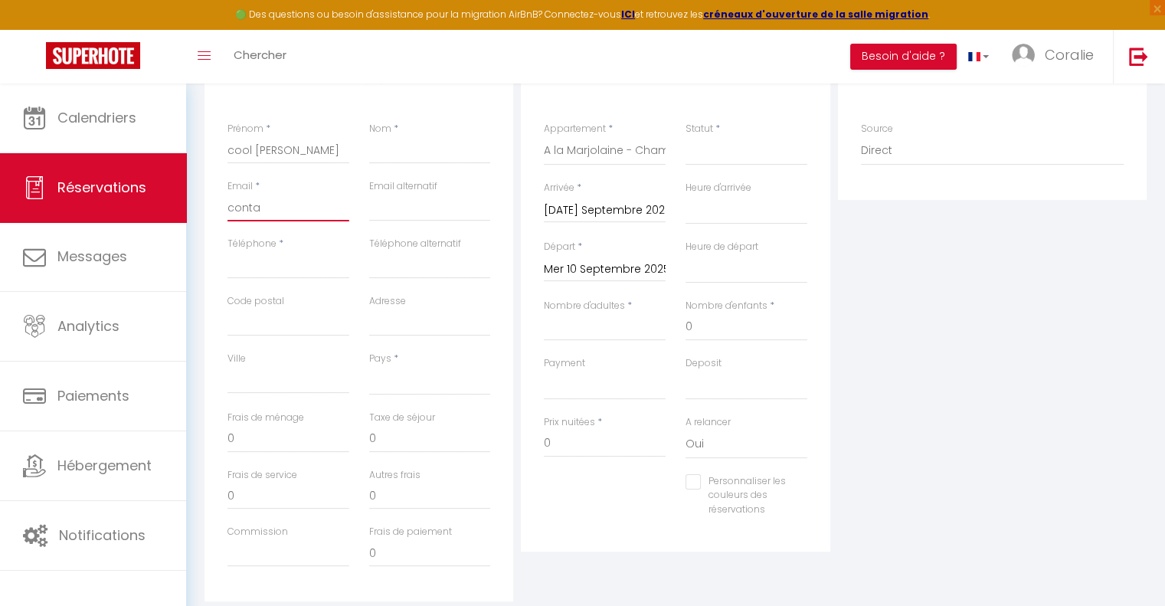
select select
checkbox input "false"
type input "contac"
select select
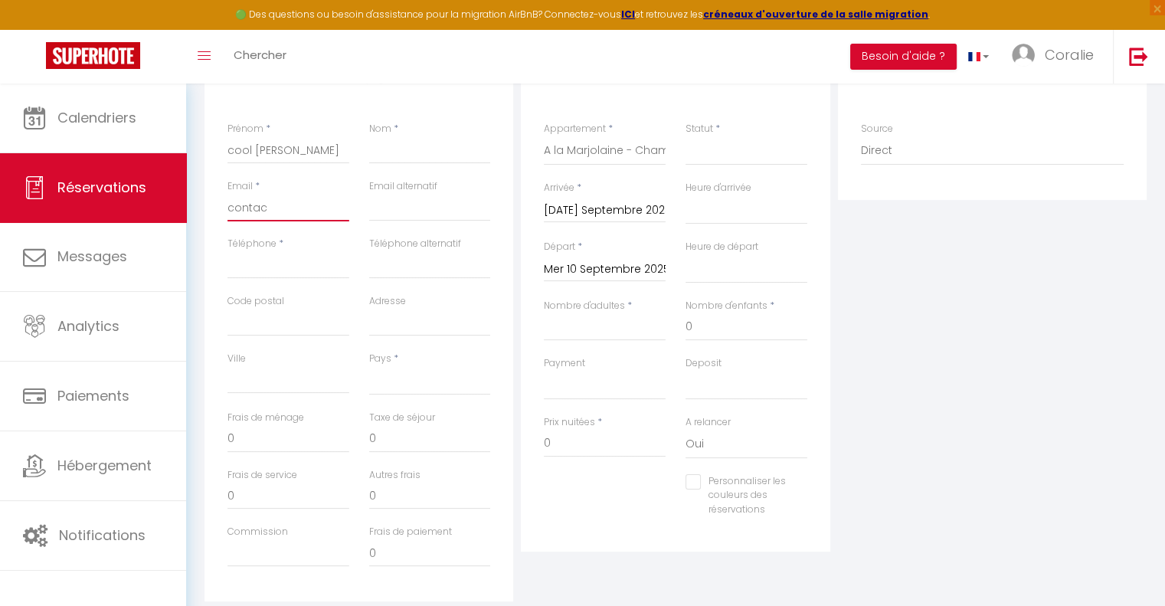
select select
checkbox input "false"
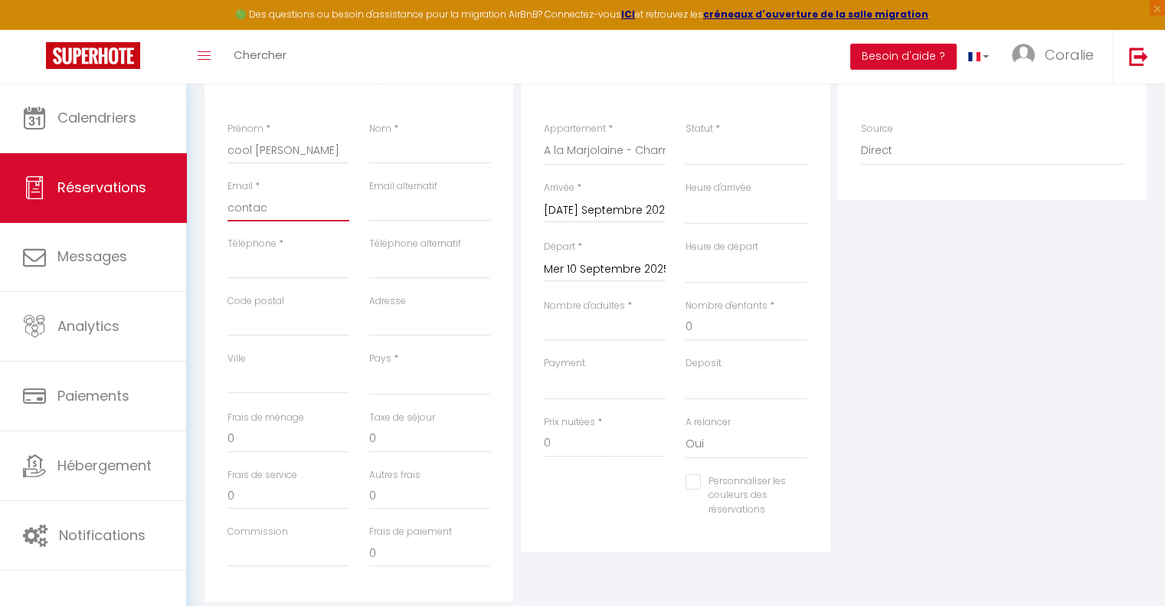
type input "contact"
select select
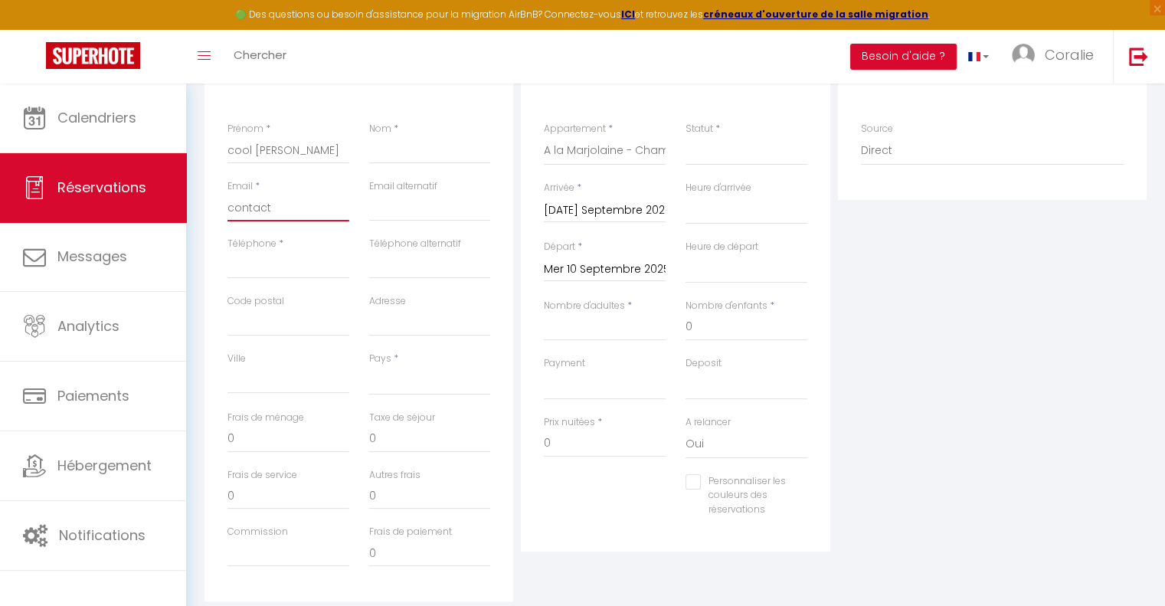
select select
checkbox input "false"
type input "contact@"
select select
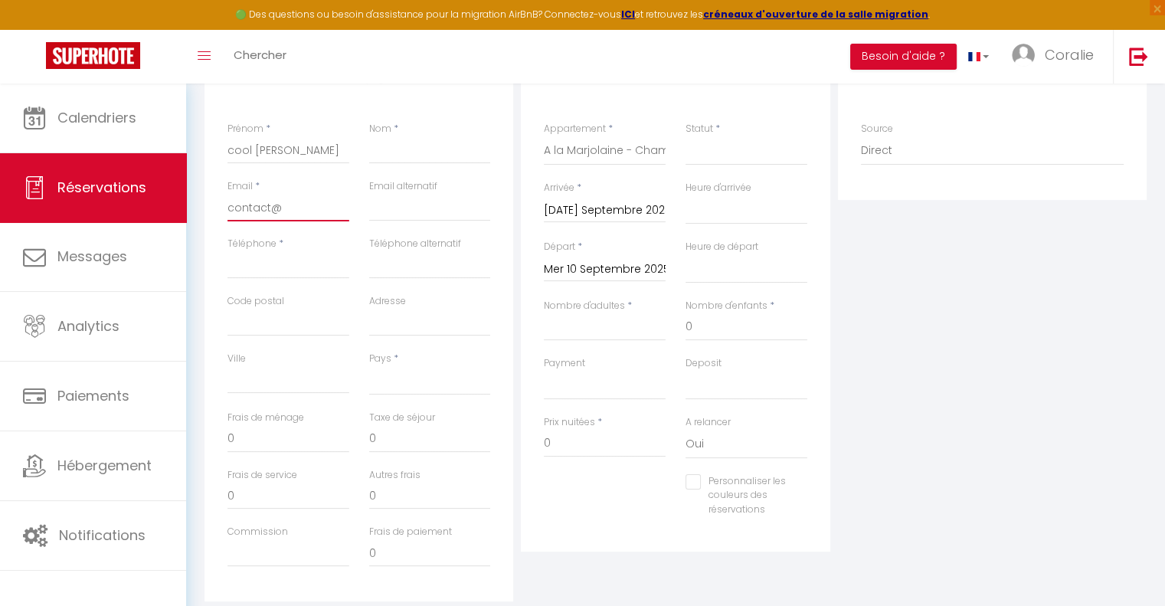
select select
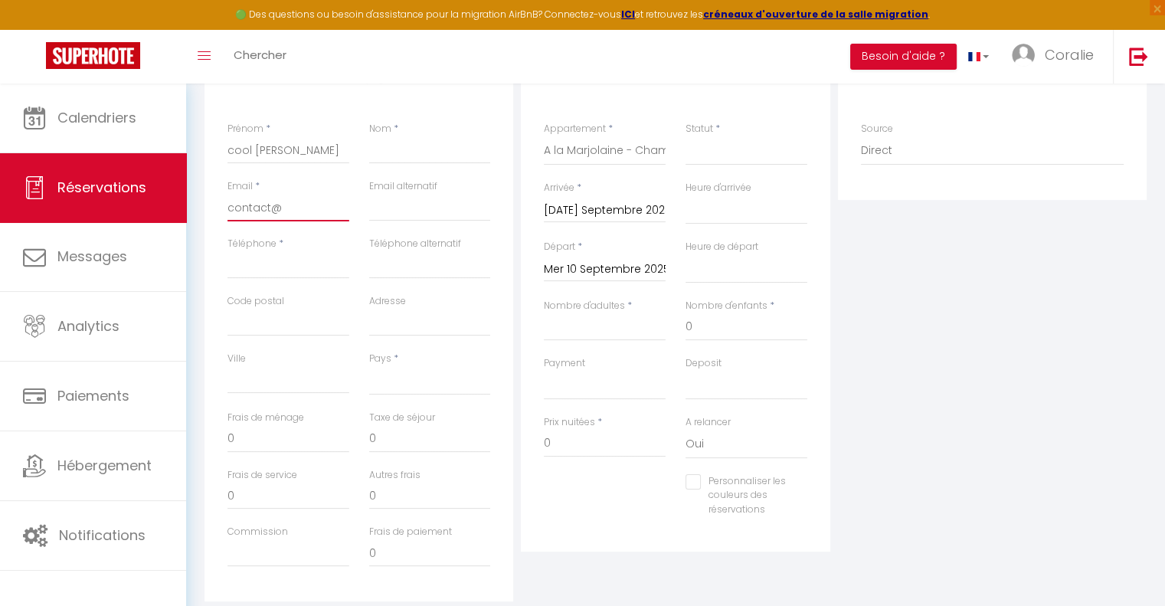
checkbox input "false"
click at [270, 269] on input "Téléphone" at bounding box center [289, 265] width 122 height 28
click at [413, 381] on select "[GEOGRAPHIC_DATA] [GEOGRAPHIC_DATA] [GEOGRAPHIC_DATA] [GEOGRAPHIC_DATA] [GEOGRA…" at bounding box center [430, 380] width 122 height 29
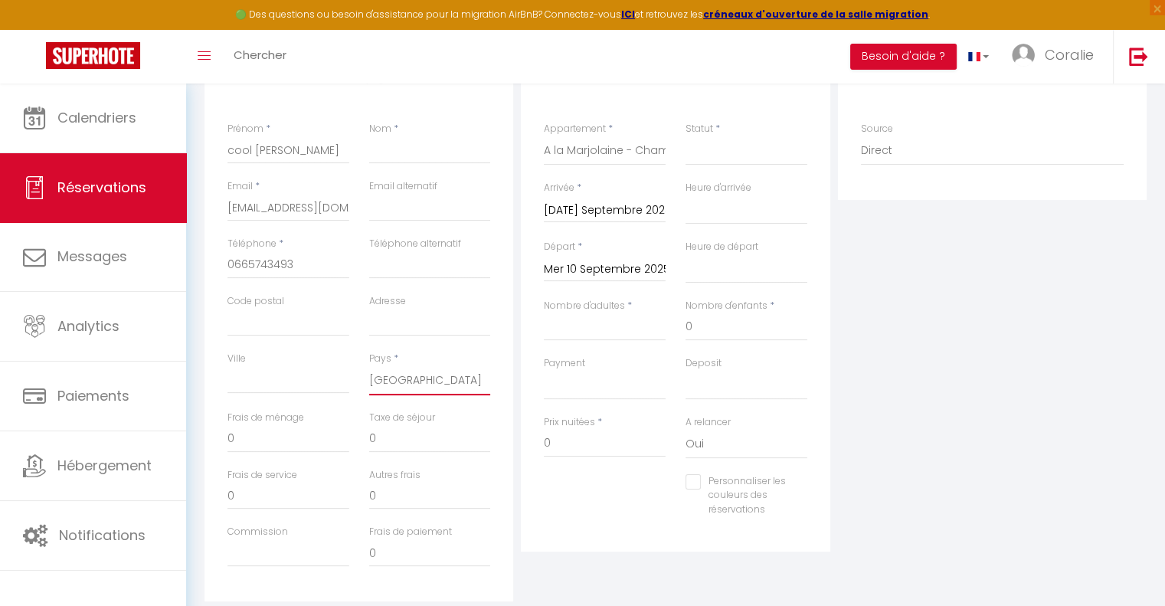
click at [369, 366] on select "[GEOGRAPHIC_DATA] [GEOGRAPHIC_DATA] [GEOGRAPHIC_DATA] [GEOGRAPHIC_DATA] [GEOGRA…" at bounding box center [430, 380] width 122 height 29
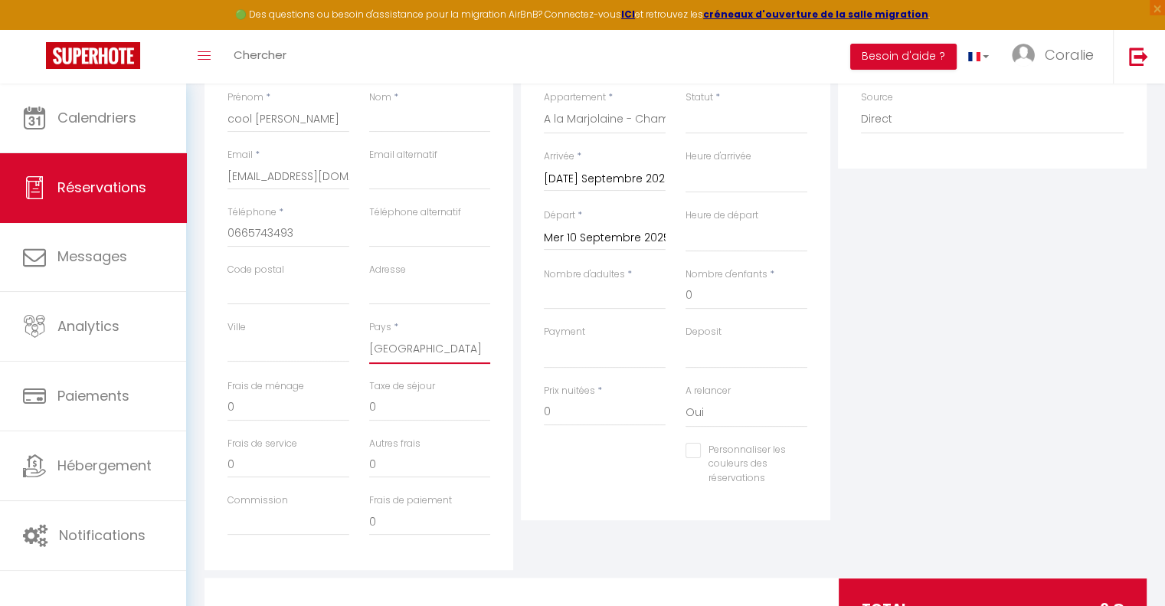
scroll to position [178, 0]
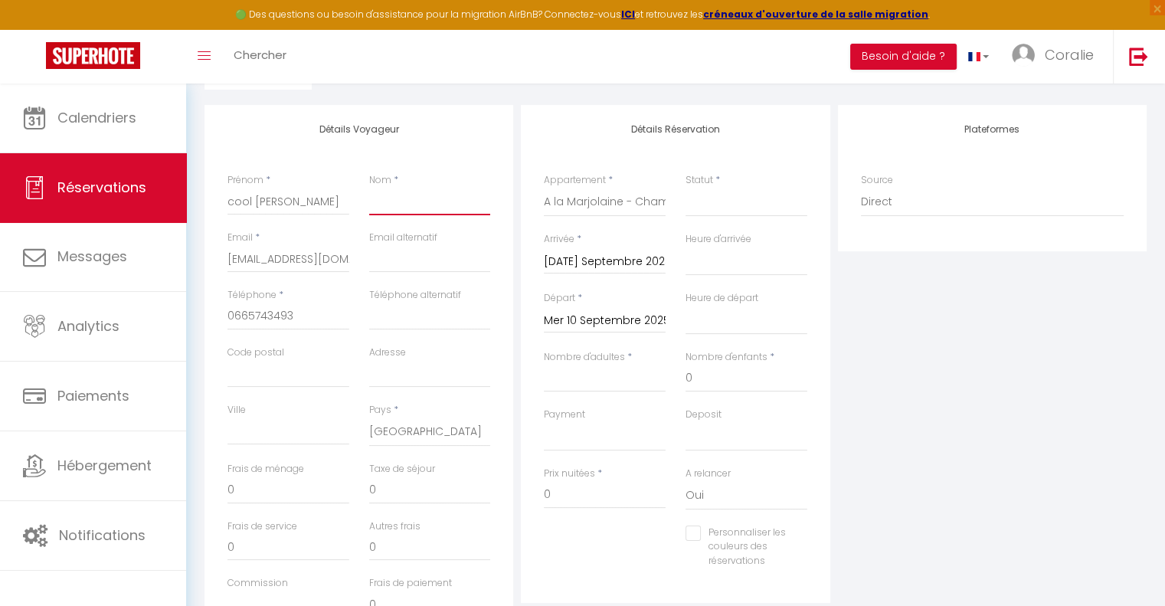
click at [409, 206] on input "Nom" at bounding box center [430, 202] width 122 height 28
drag, startPoint x: 306, startPoint y: 204, endPoint x: 256, endPoint y: 201, distance: 49.8
click at [250, 201] on input "cool [PERSON_NAME]" at bounding box center [289, 202] width 122 height 28
click at [722, 205] on select "Confirmé Non Confirmé [PERSON_NAME] par le voyageur No Show Request" at bounding box center [747, 202] width 122 height 29
click at [686, 188] on select "Confirmé Non Confirmé [PERSON_NAME] par le voyageur No Show Request" at bounding box center [747, 202] width 122 height 29
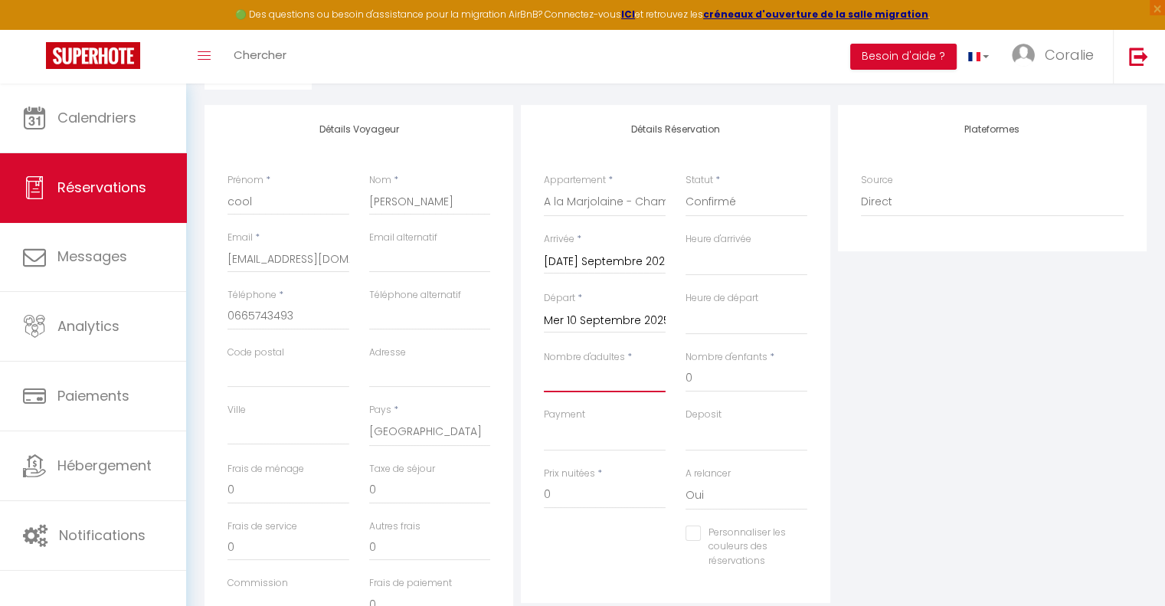
click at [599, 379] on input "Nombre d'adultes" at bounding box center [605, 379] width 122 height 28
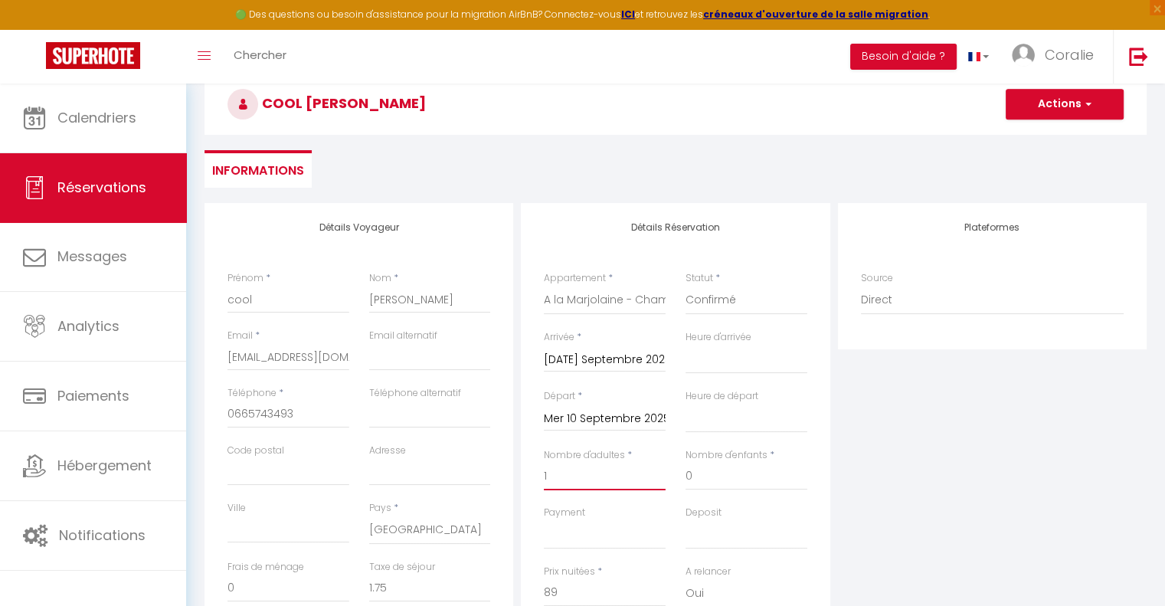
scroll to position [0, 0]
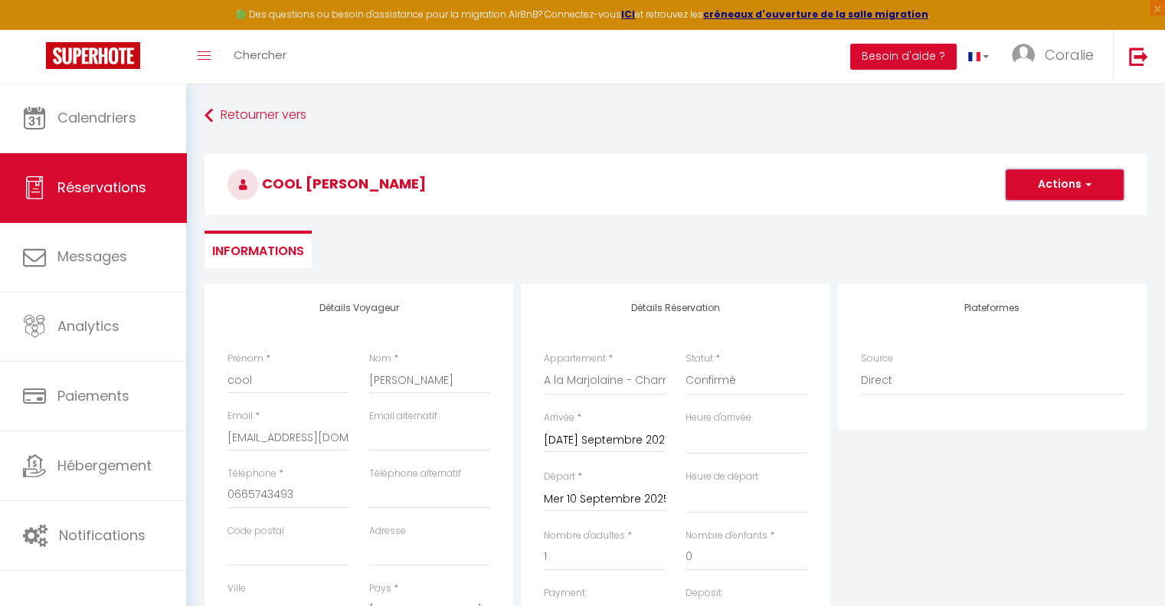
click at [1045, 192] on button "Actions" at bounding box center [1065, 184] width 118 height 31
click at [1040, 223] on link "Enregistrer" at bounding box center [1049, 218] width 121 height 20
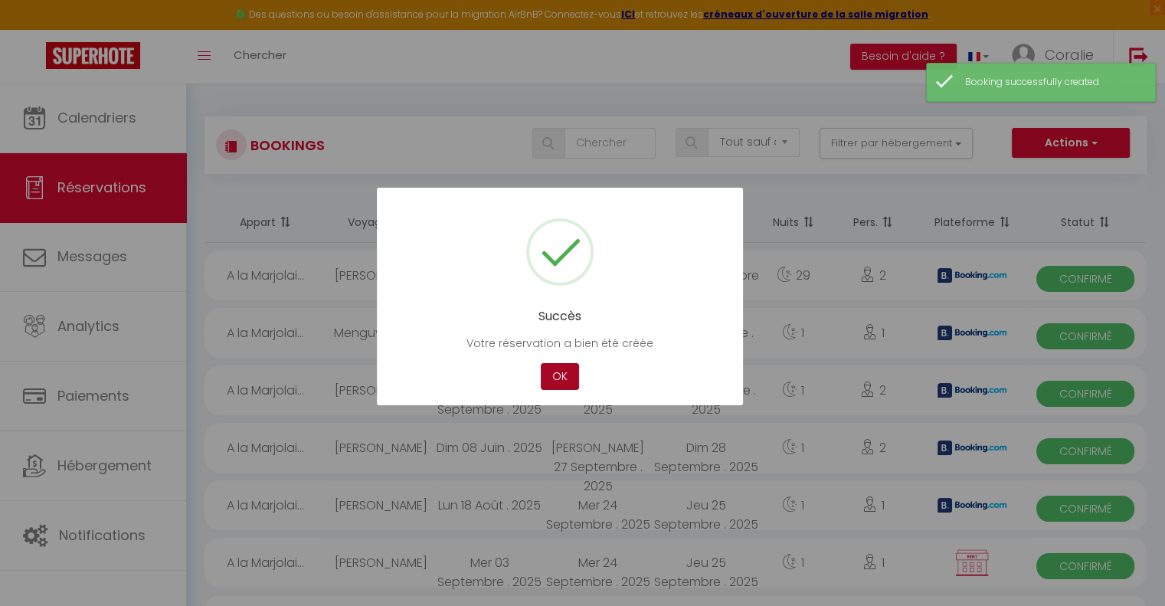
click at [565, 367] on button "OK" at bounding box center [560, 376] width 38 height 27
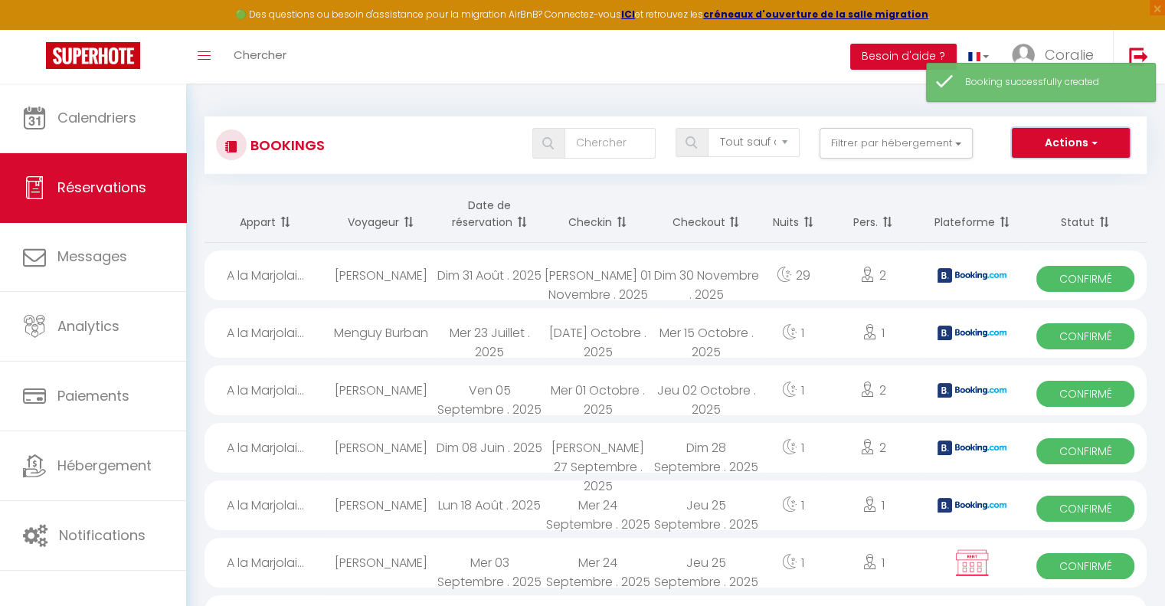
click at [1050, 141] on button "Actions" at bounding box center [1071, 143] width 118 height 31
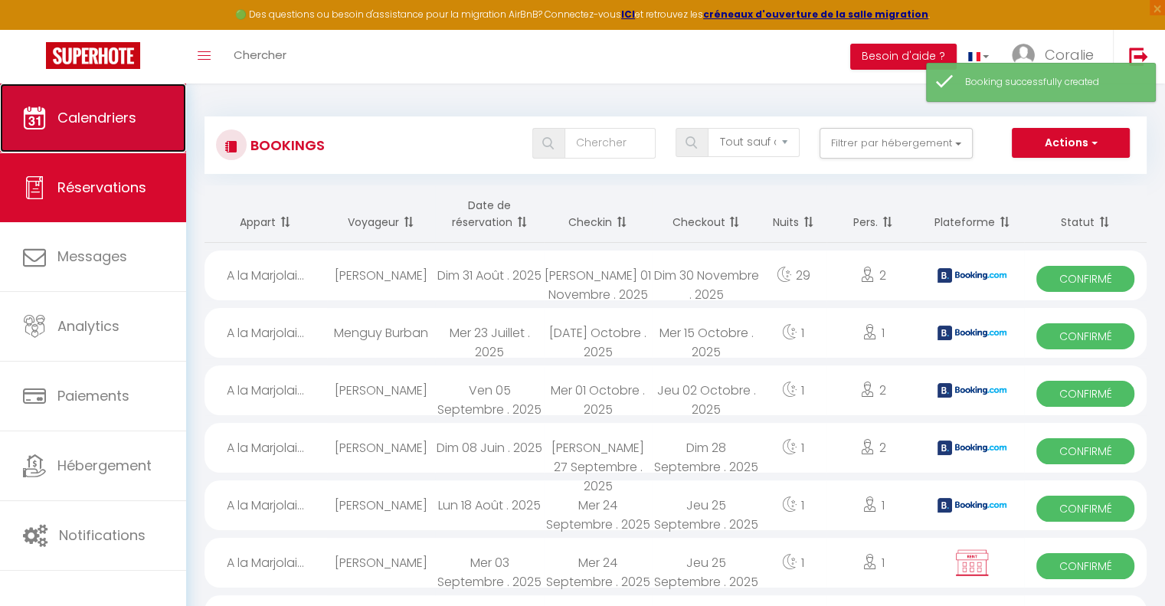
click at [77, 133] on link "Calendriers" at bounding box center [93, 117] width 186 height 69
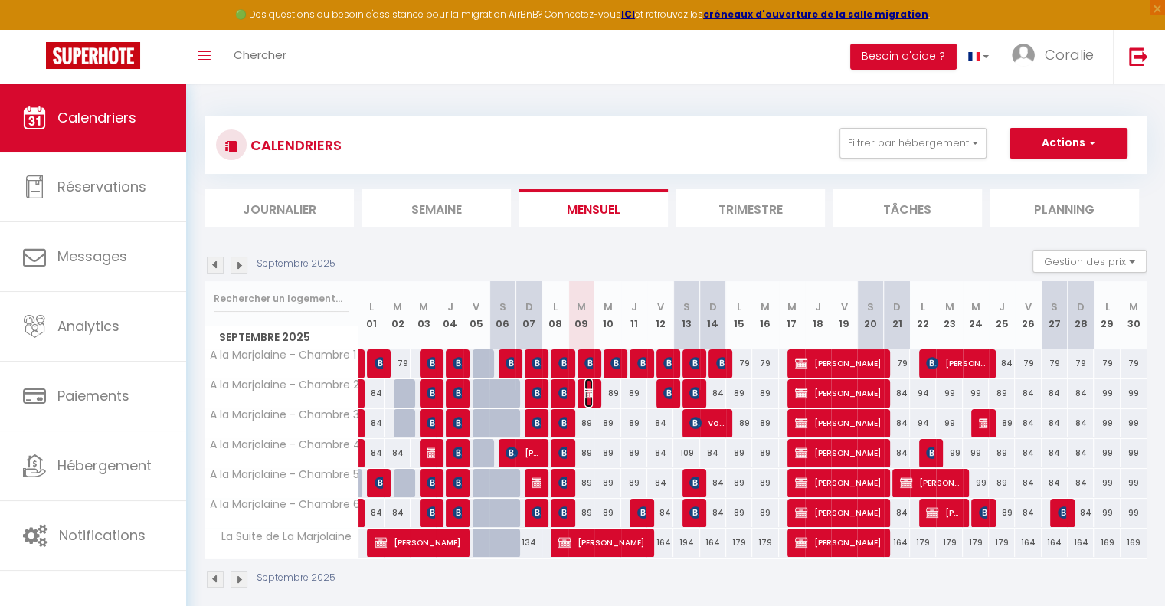
click at [587, 389] on img at bounding box center [590, 393] width 12 height 12
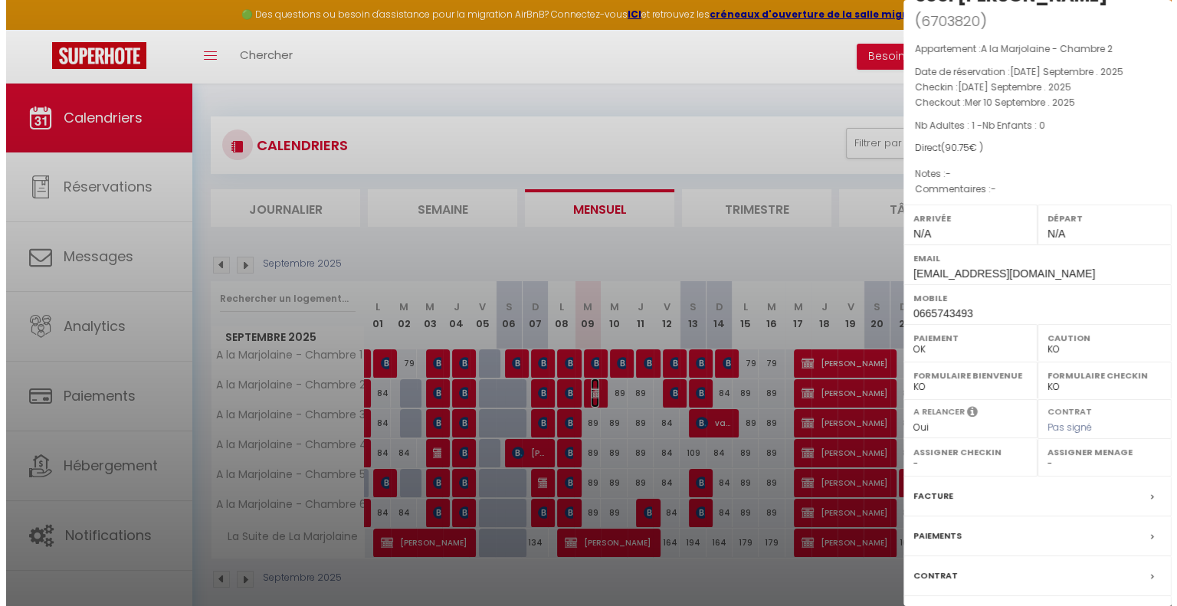
scroll to position [105, 0]
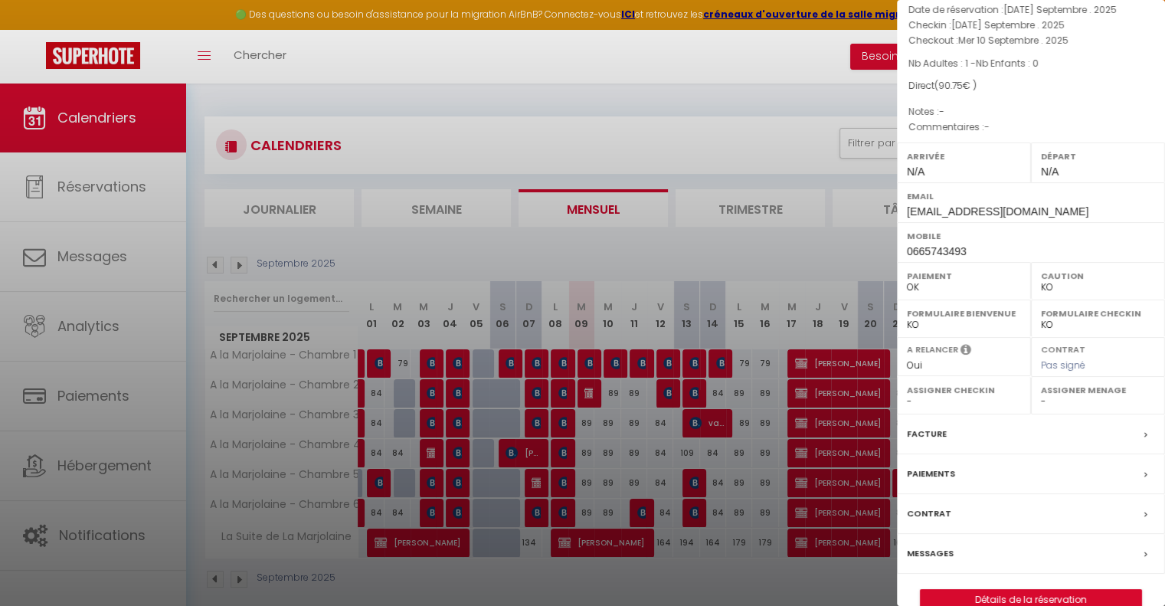
click at [939, 466] on label "Paiements" at bounding box center [931, 474] width 48 height 16
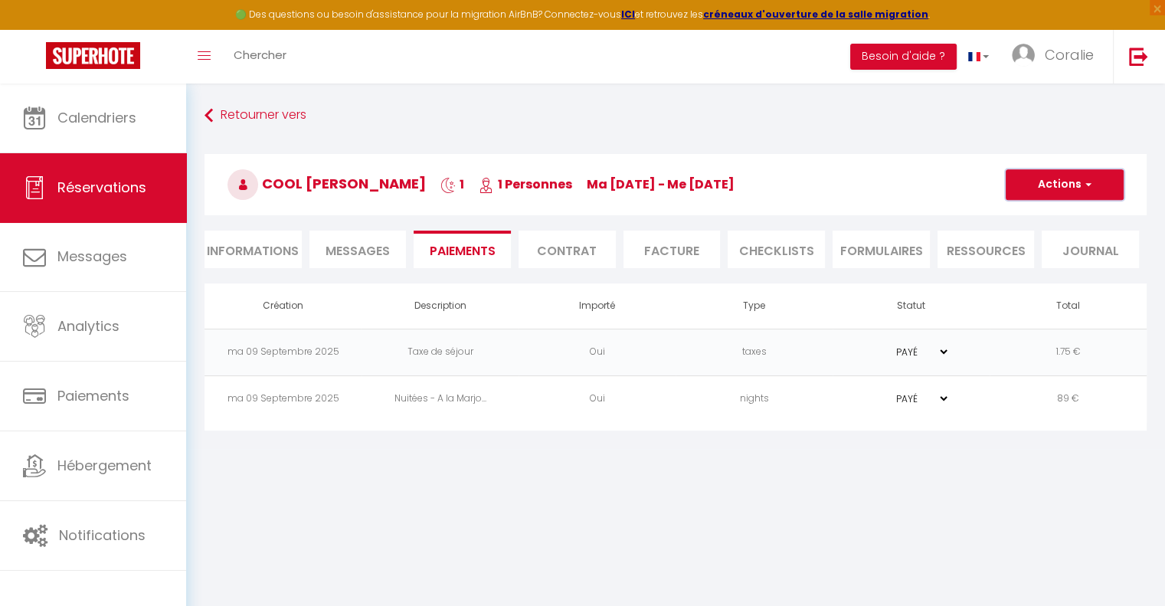
click at [1037, 194] on button "Actions" at bounding box center [1065, 184] width 118 height 31
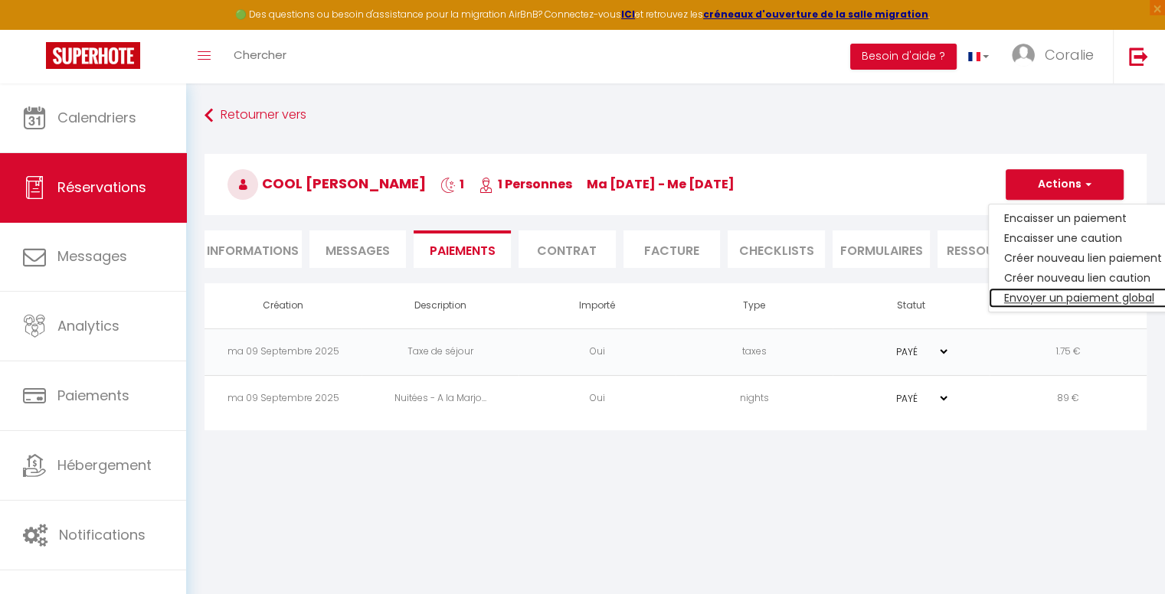
click at [1042, 296] on link "Envoyer un paiement global" at bounding box center [1083, 298] width 188 height 20
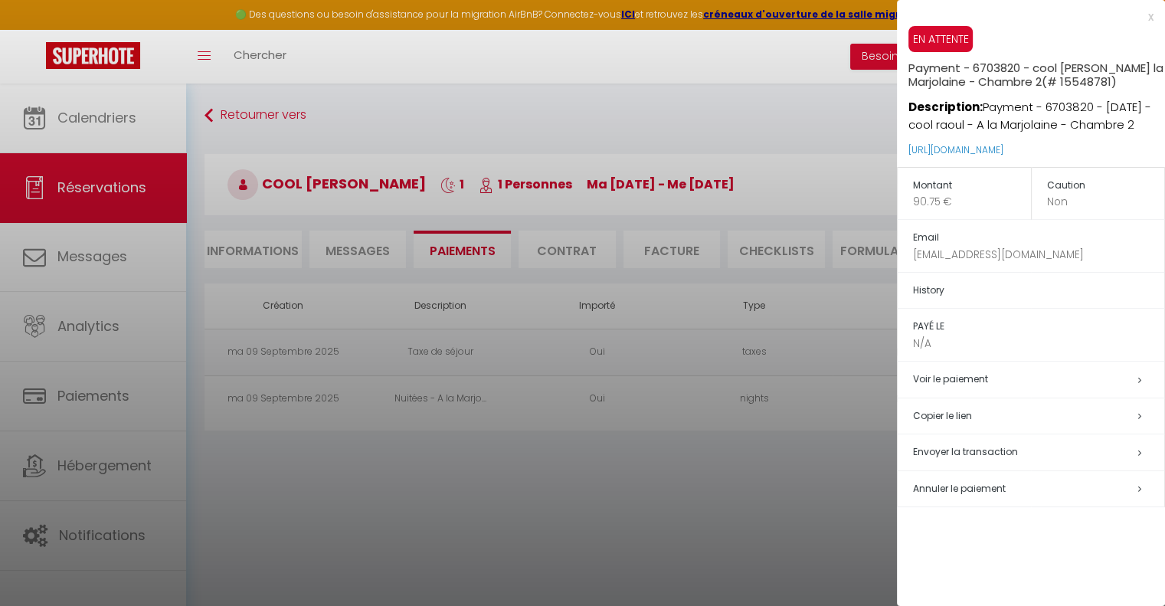
click at [955, 454] on span "Envoyer la transaction" at bounding box center [965, 451] width 105 height 13
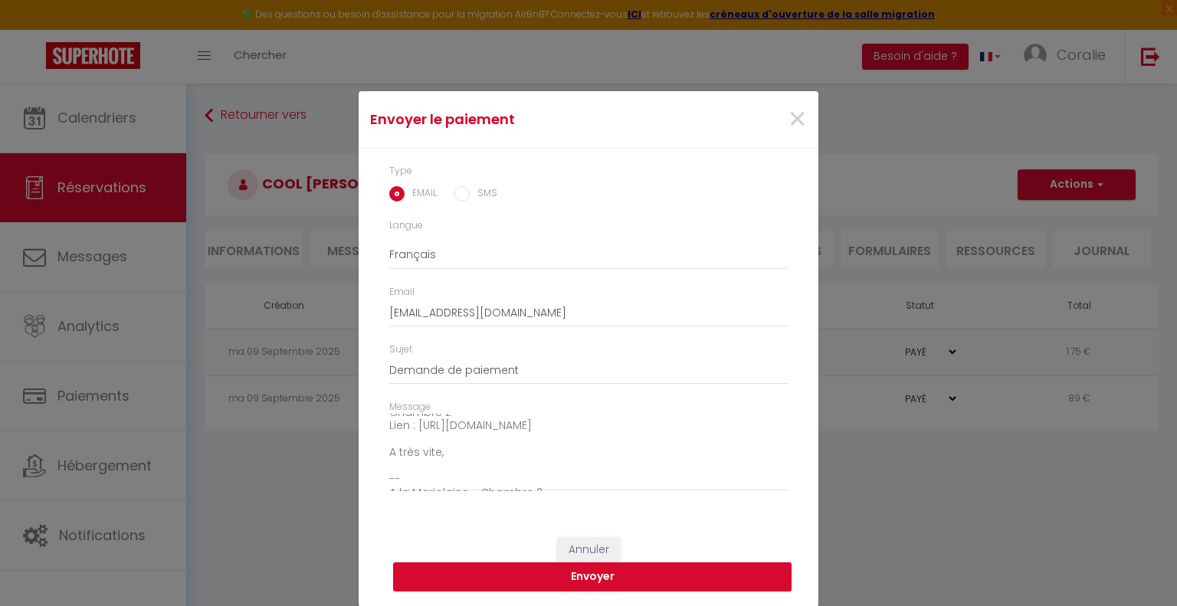
scroll to position [120, 0]
click at [671, 569] on button "Envoyer" at bounding box center [592, 576] width 398 height 29
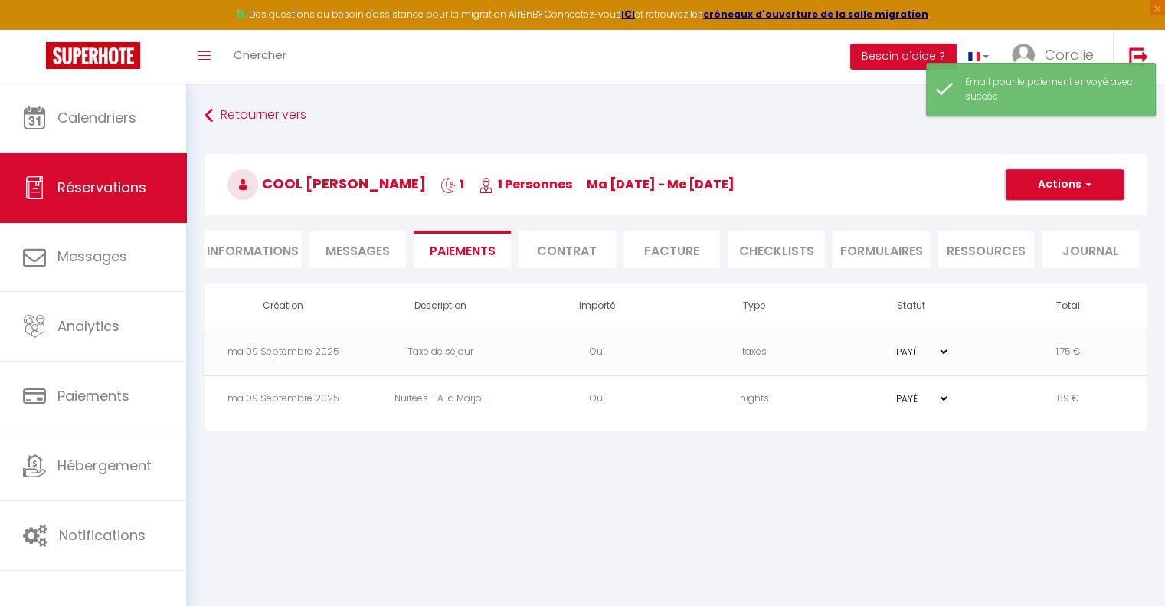
click at [1103, 188] on button "Actions" at bounding box center [1065, 184] width 118 height 31
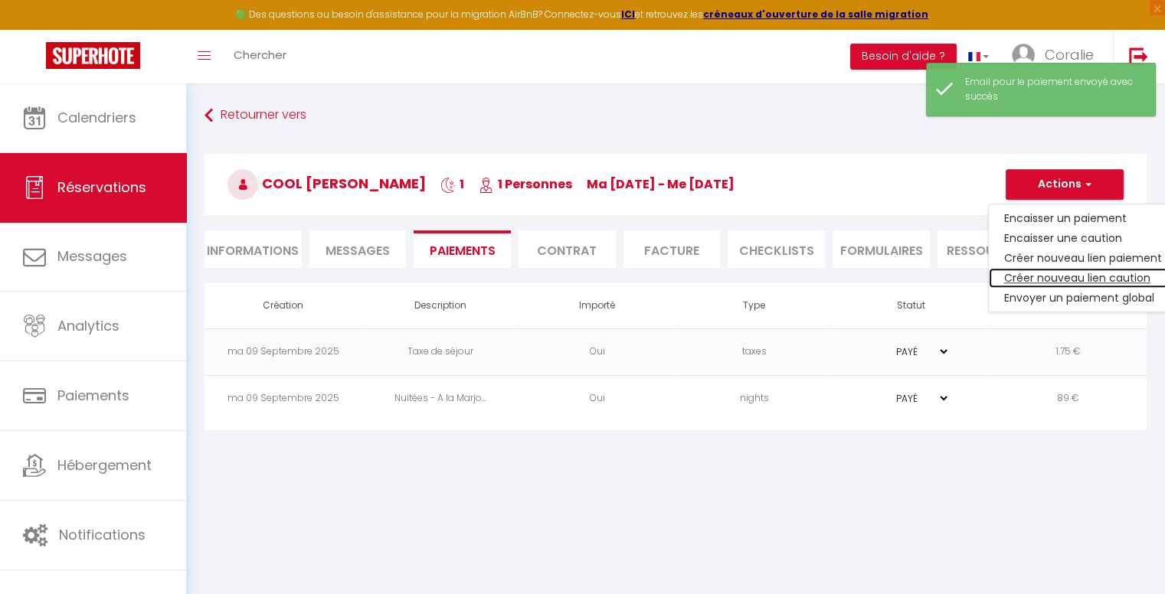
click at [1051, 277] on link "Créer nouveau lien caution" at bounding box center [1083, 278] width 188 height 20
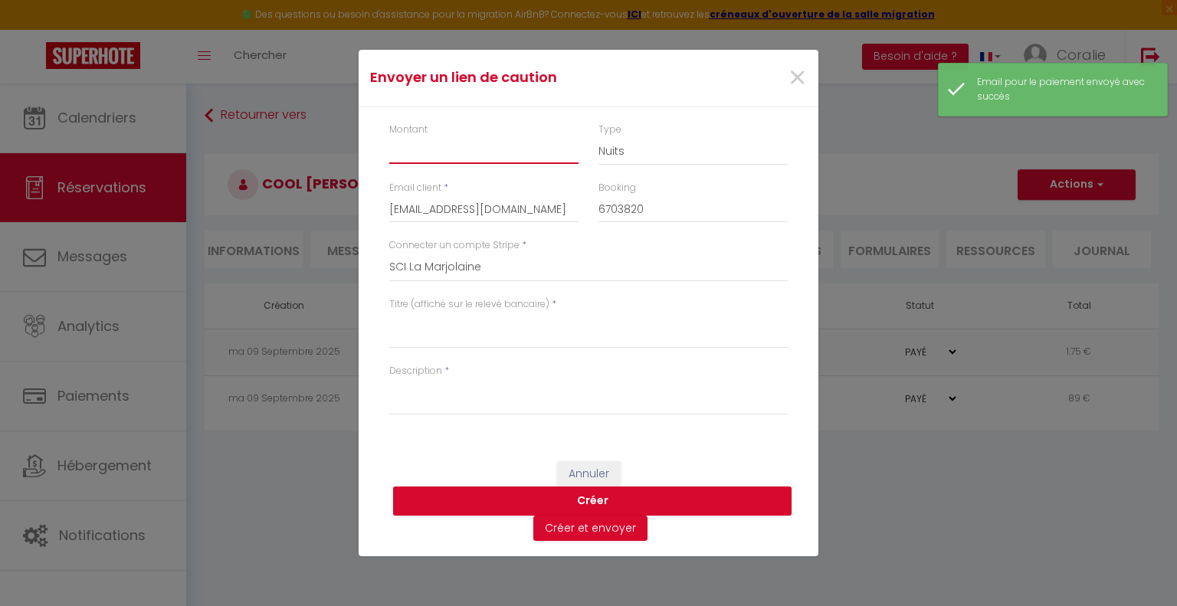
click at [395, 157] on input "Montant" at bounding box center [483, 150] width 189 height 28
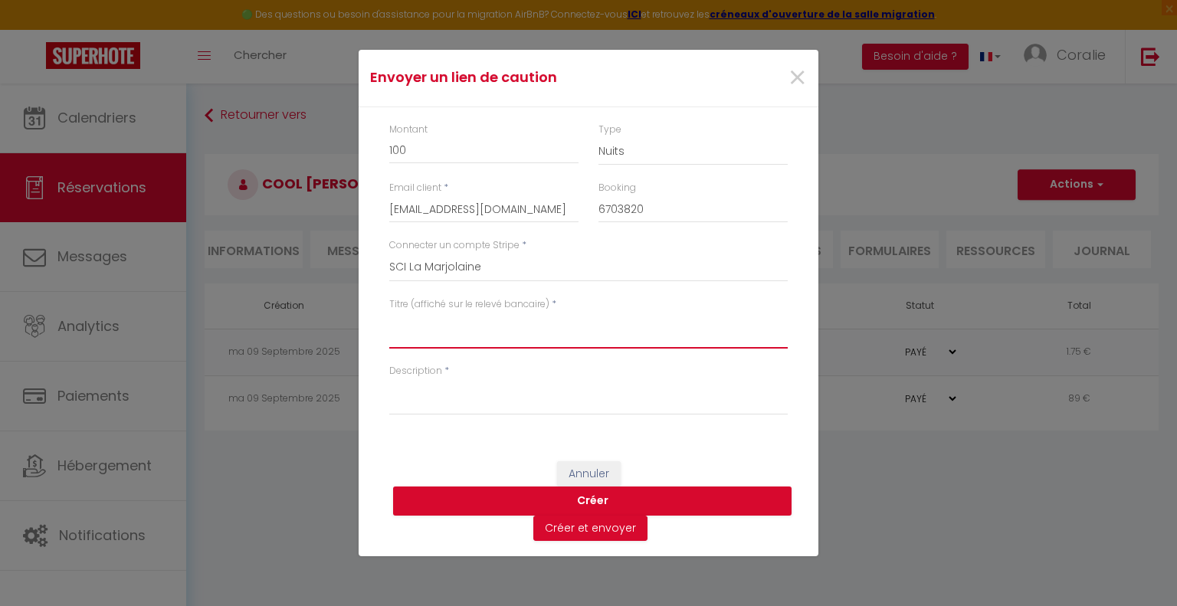
click at [454, 332] on textarea "Titre (affiché sur le relevé bancaire)" at bounding box center [588, 330] width 398 height 37
drag, startPoint x: 460, startPoint y: 321, endPoint x: 371, endPoint y: 319, distance: 88.9
click at [349, 315] on div "Envoyer un lien de caution × Montant 100 Type Nuits Frais de ménage Taxe de séj…" at bounding box center [588, 303] width 1177 height 606
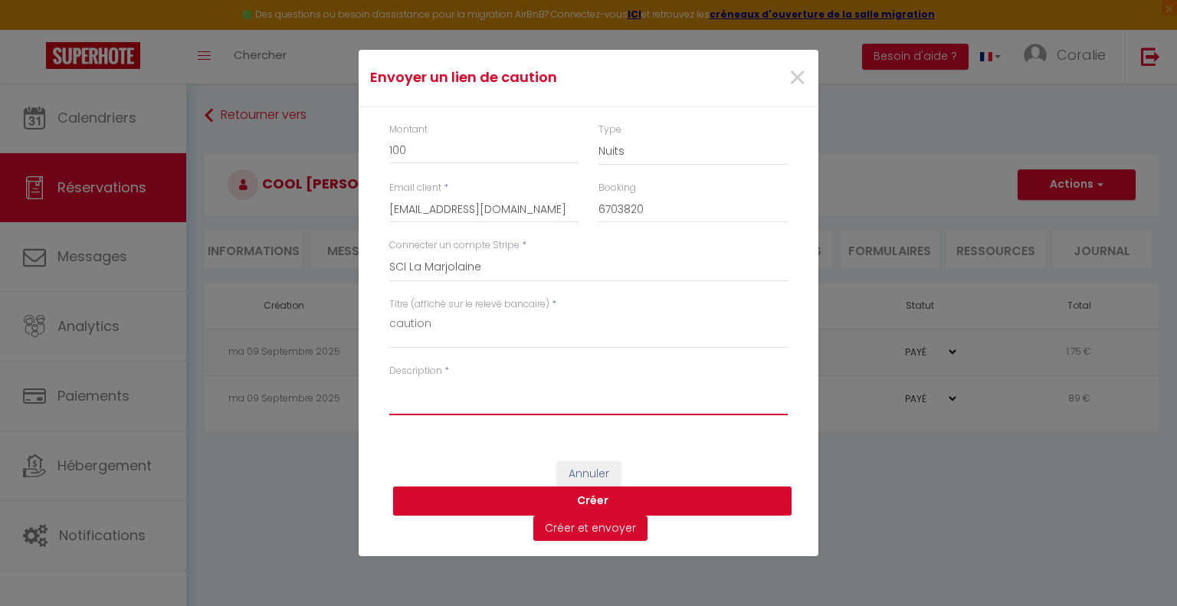
click at [410, 396] on textarea "Description" at bounding box center [588, 396] width 398 height 37
paste textarea "caution"
click at [579, 523] on button "Créer et envoyer" at bounding box center [590, 529] width 114 height 26
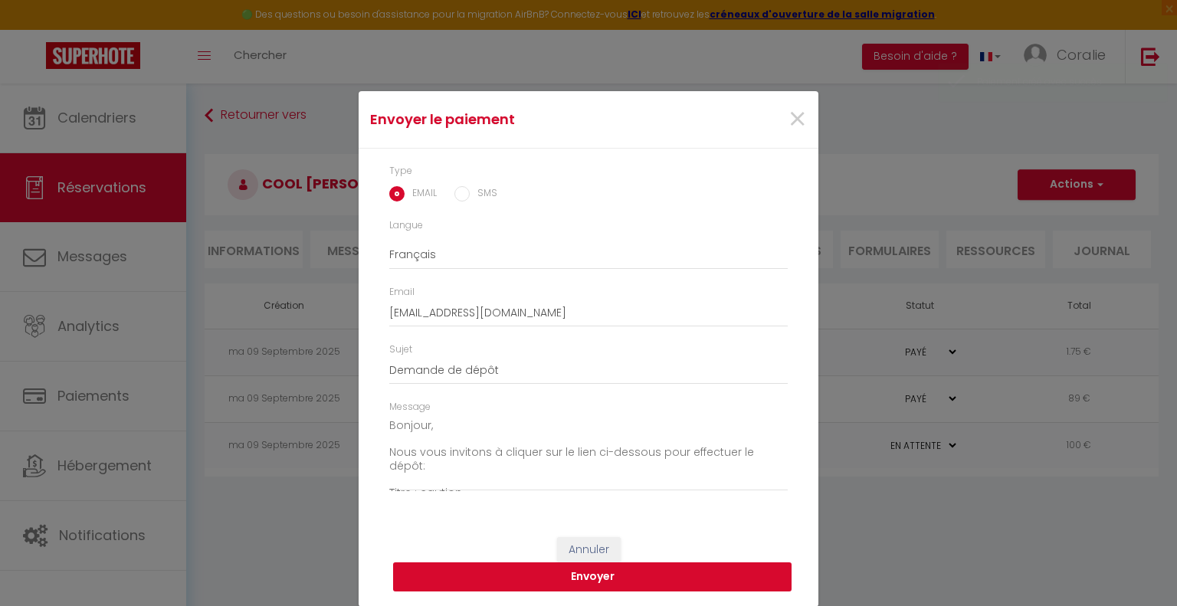
click at [630, 573] on button "Envoyer" at bounding box center [592, 576] width 398 height 29
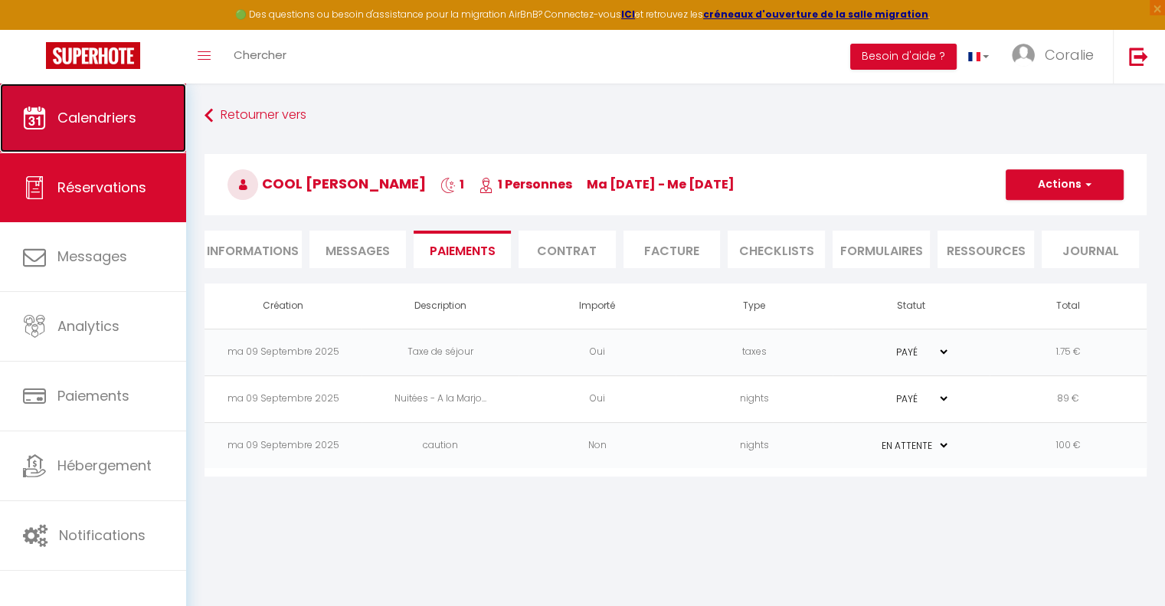
click at [83, 131] on link "Calendriers" at bounding box center [93, 117] width 186 height 69
